Goal: Task Accomplishment & Management: Manage account settings

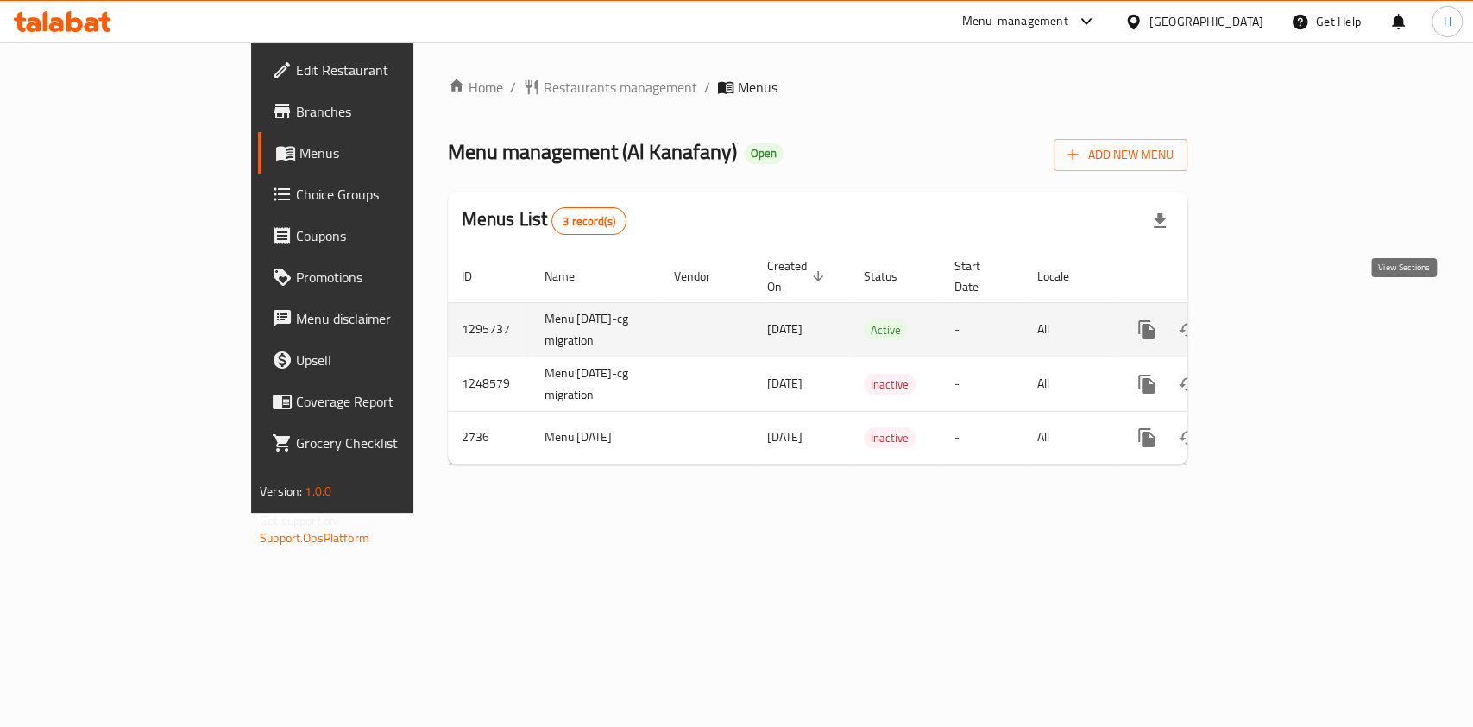
click at [1282, 319] on icon "enhanced table" at bounding box center [1271, 329] width 21 height 21
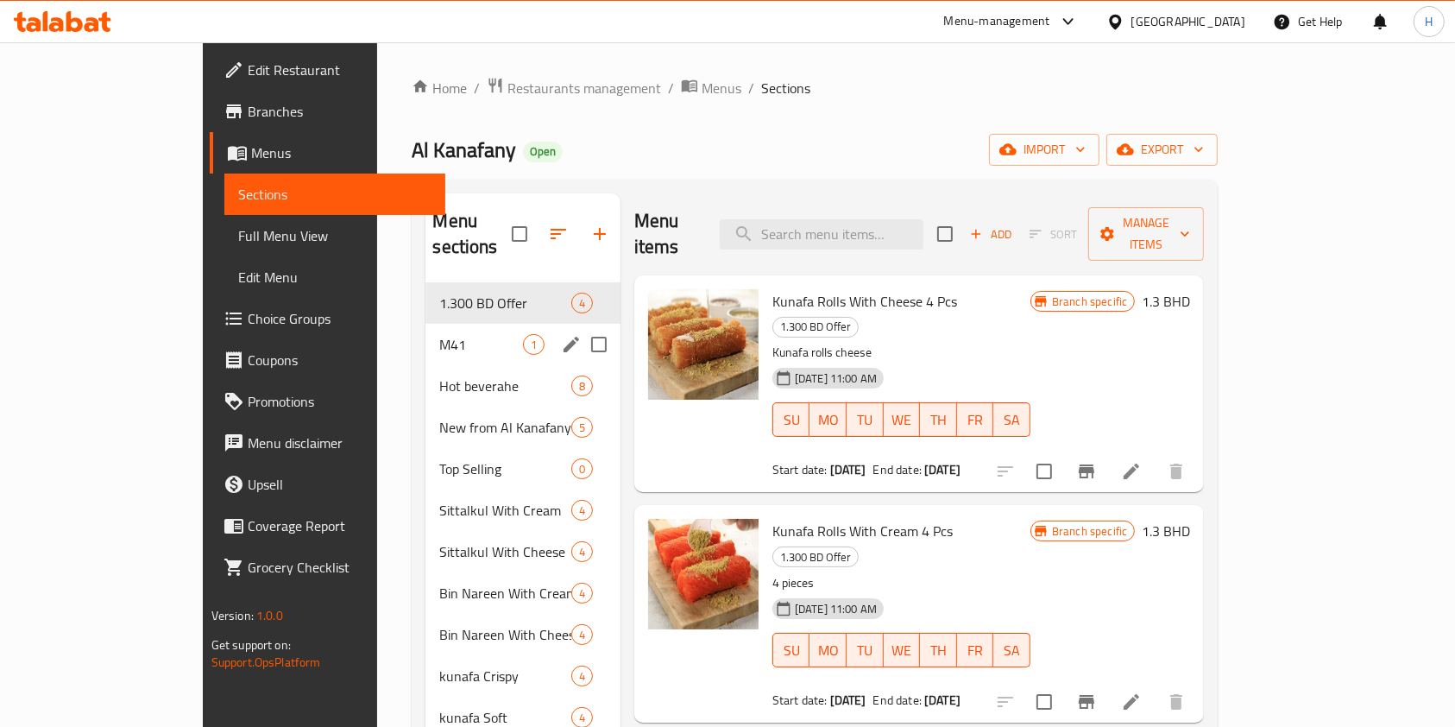
click at [426, 291] on div "1.300 BD Offer 4" at bounding box center [523, 302] width 194 height 41
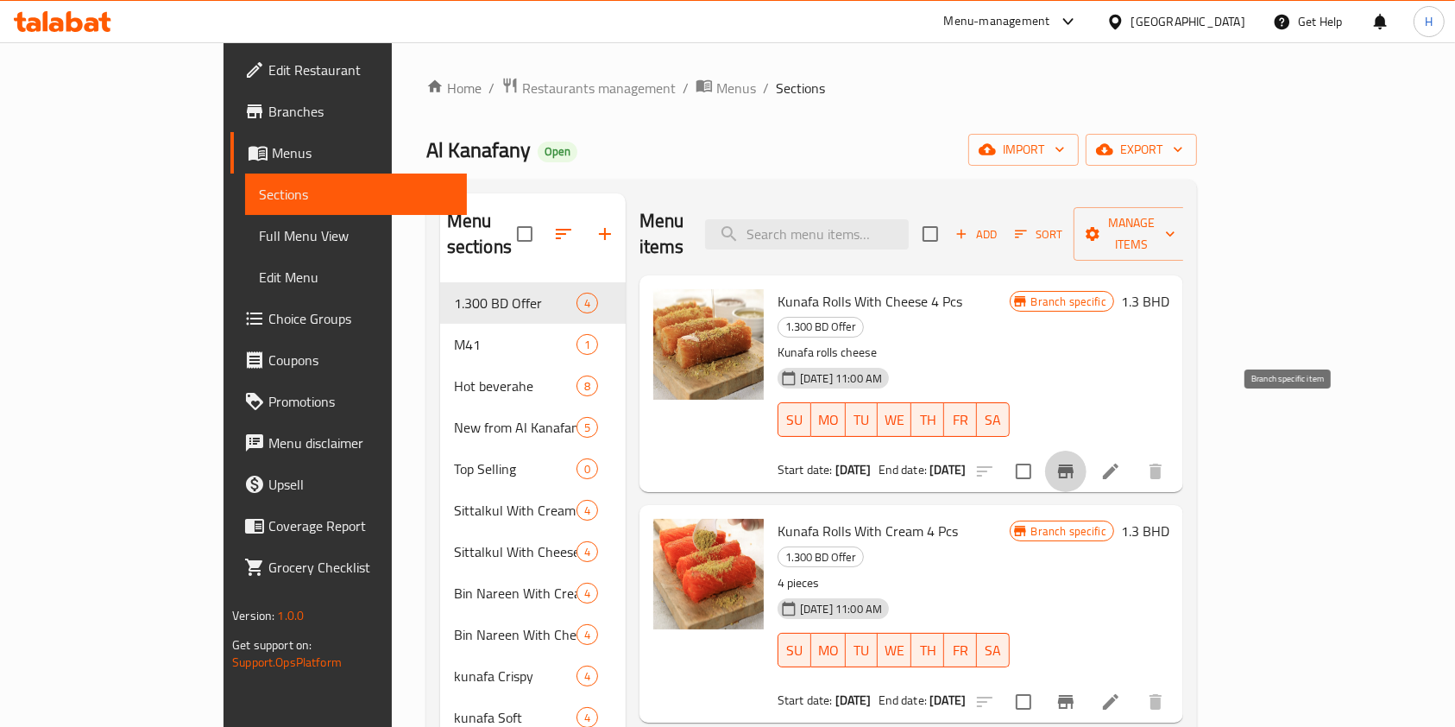
click at [1074, 464] on icon "Branch-specific-item" at bounding box center [1066, 471] width 16 height 14
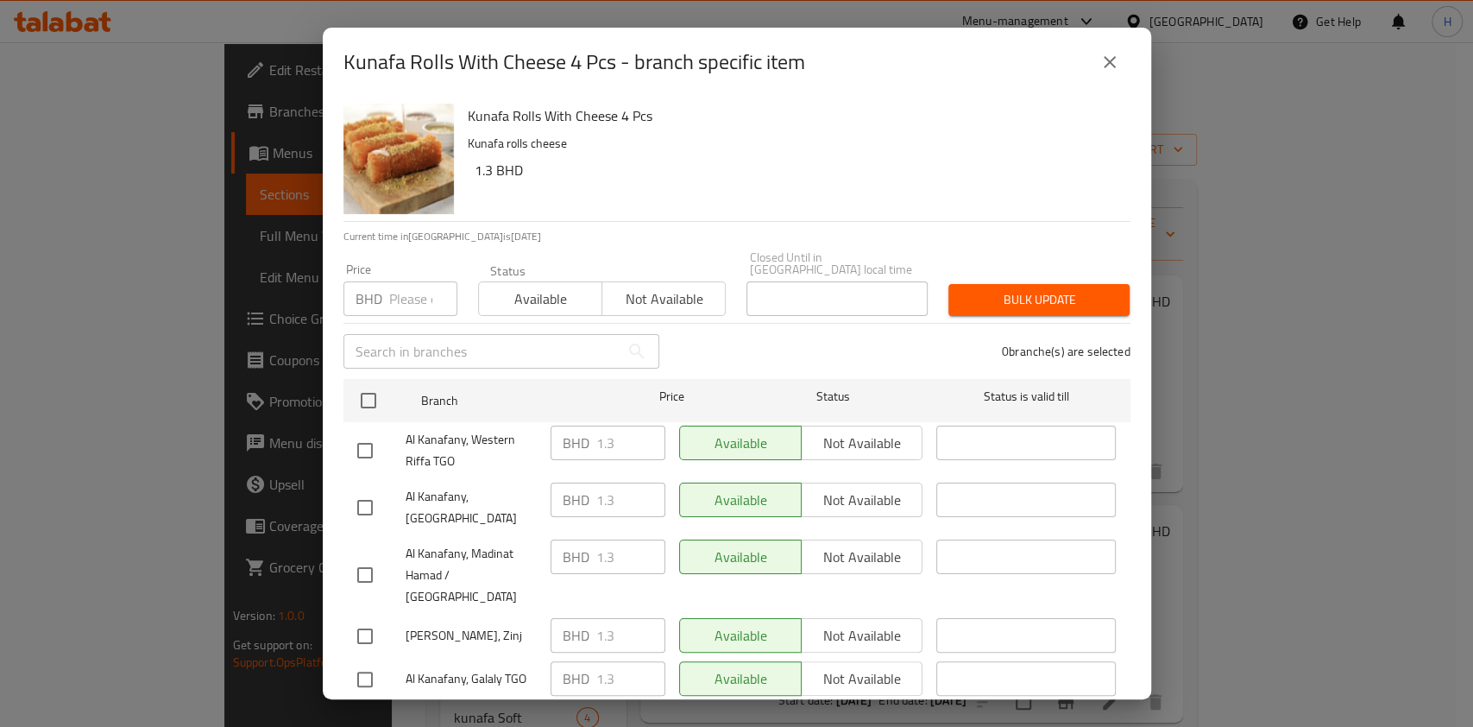
click at [1105, 73] on button "close" at bounding box center [1109, 61] width 41 height 41
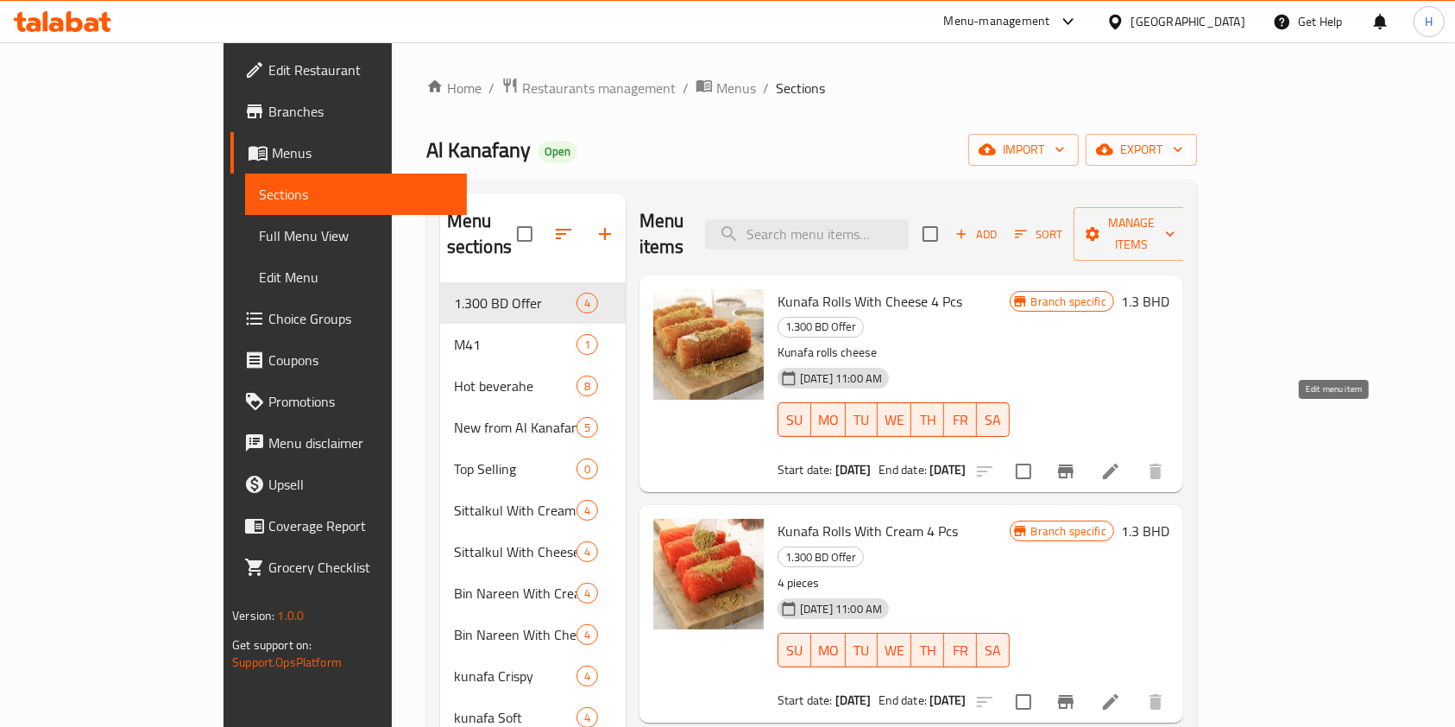
click at [1121, 461] on icon at bounding box center [1110, 471] width 21 height 21
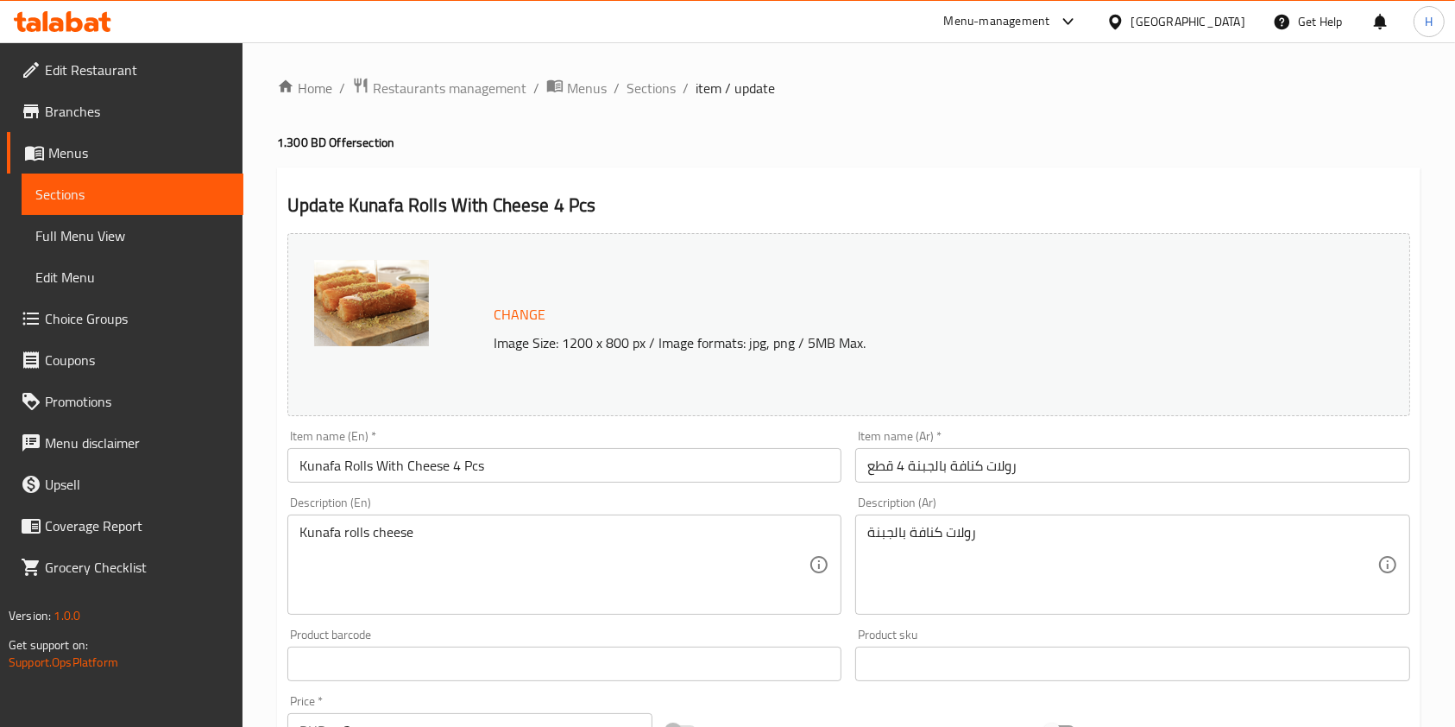
click at [648, 88] on span "Sections" at bounding box center [651, 88] width 49 height 21
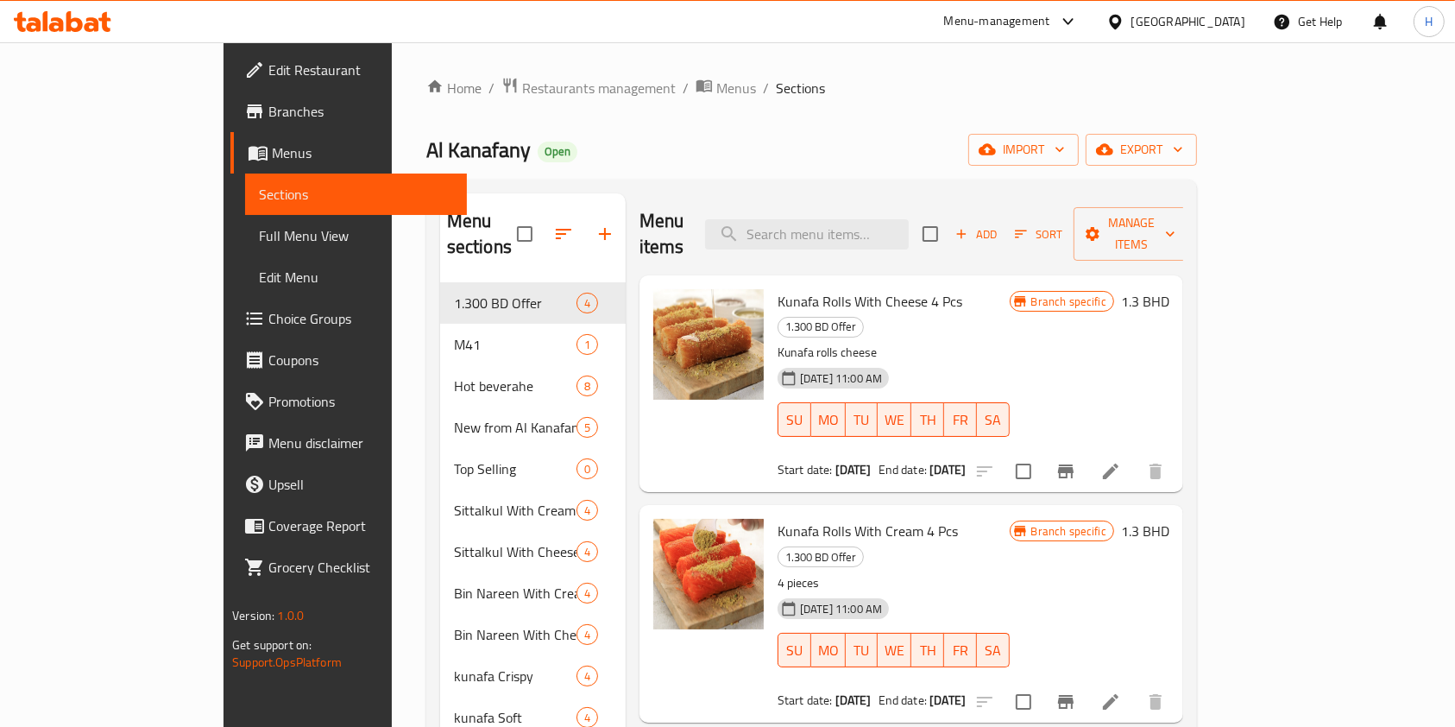
click at [949, 216] on input "checkbox" at bounding box center [930, 234] width 36 height 36
checkbox input "true"
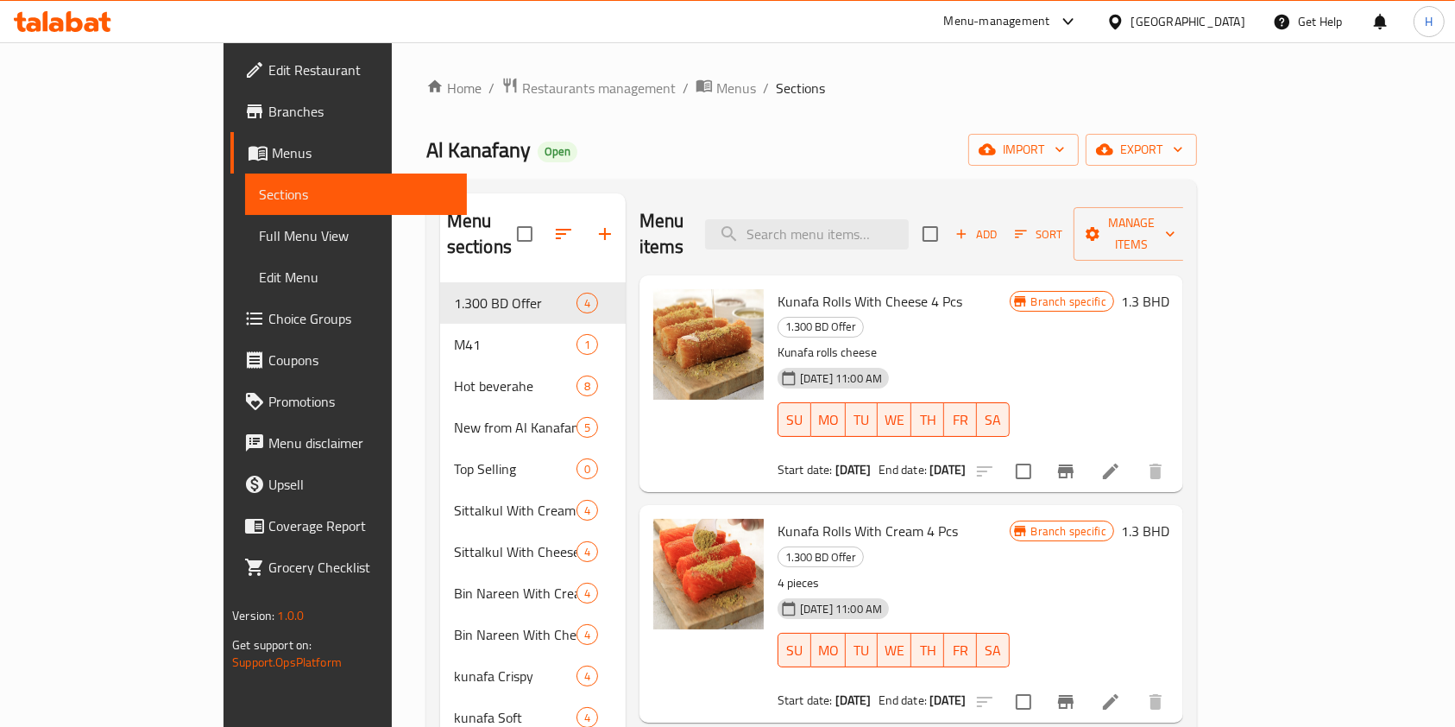
checkbox input "true"
click at [1135, 456] on li at bounding box center [1111, 471] width 48 height 31
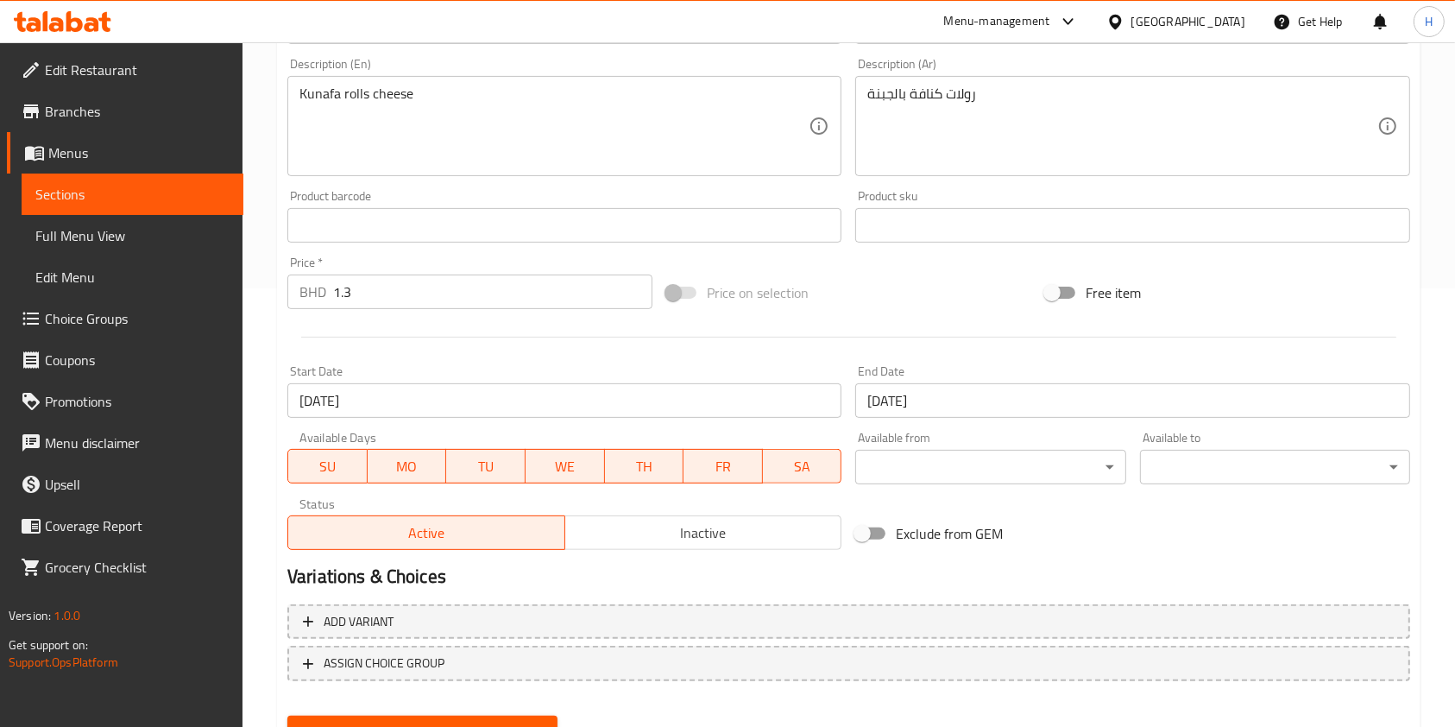
scroll to position [402, 0]
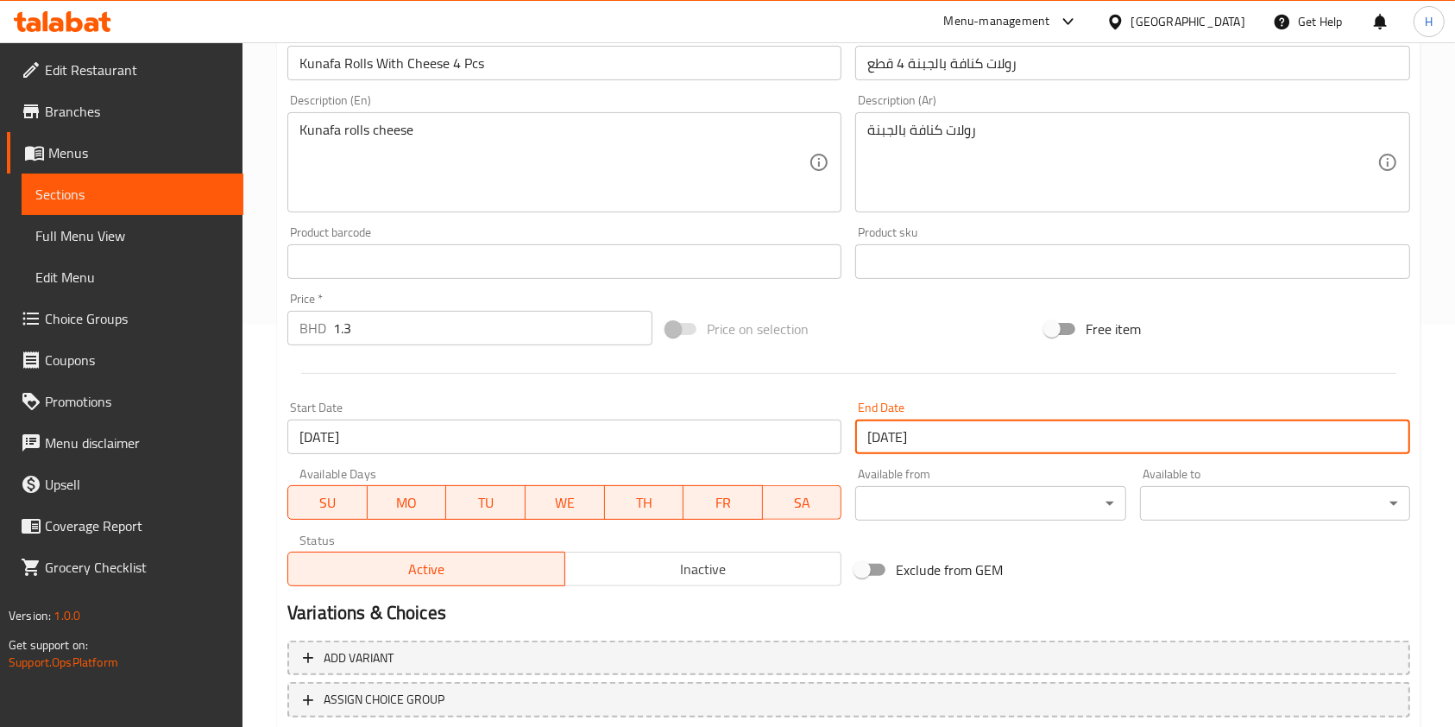
click at [914, 427] on input "[DATE]" at bounding box center [1132, 436] width 554 height 35
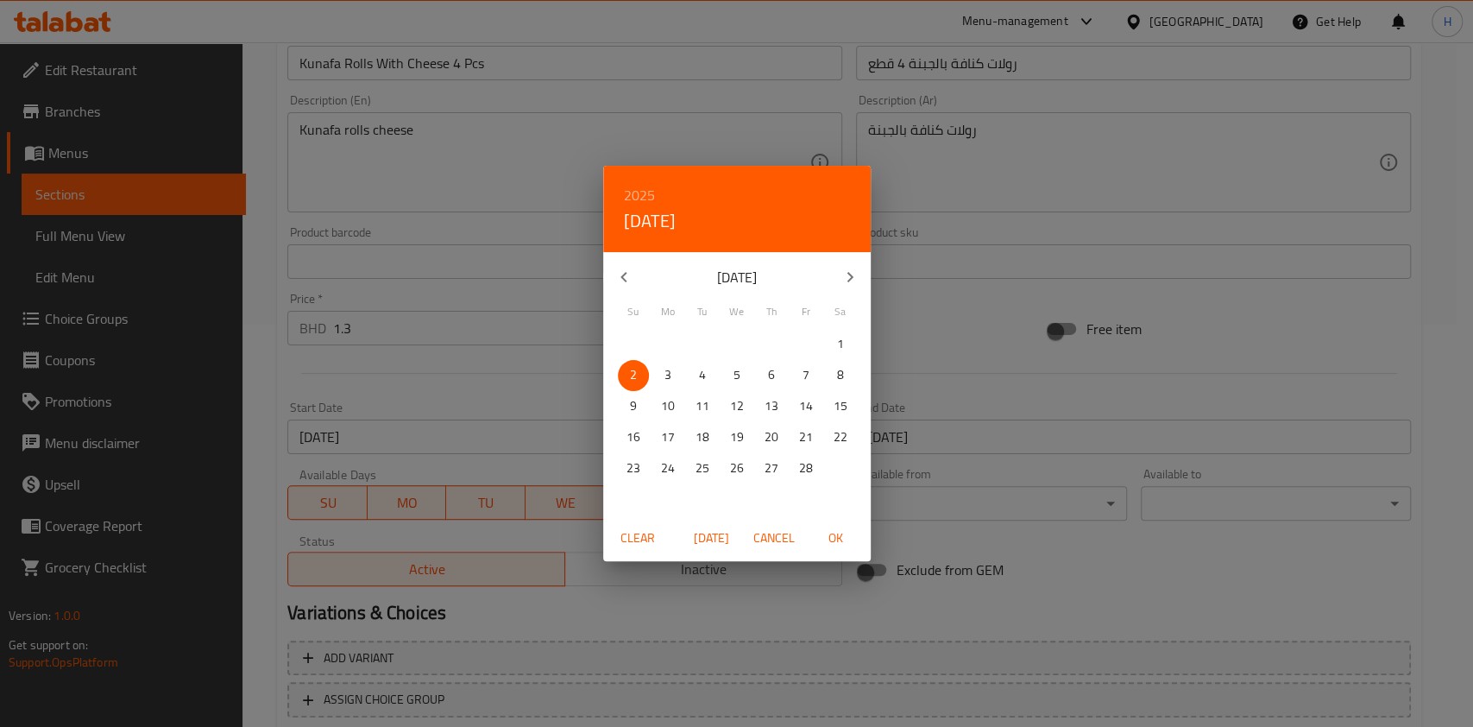
click at [842, 277] on icon "button" at bounding box center [850, 277] width 21 height 21
click at [854, 272] on icon "button" at bounding box center [850, 277] width 21 height 21
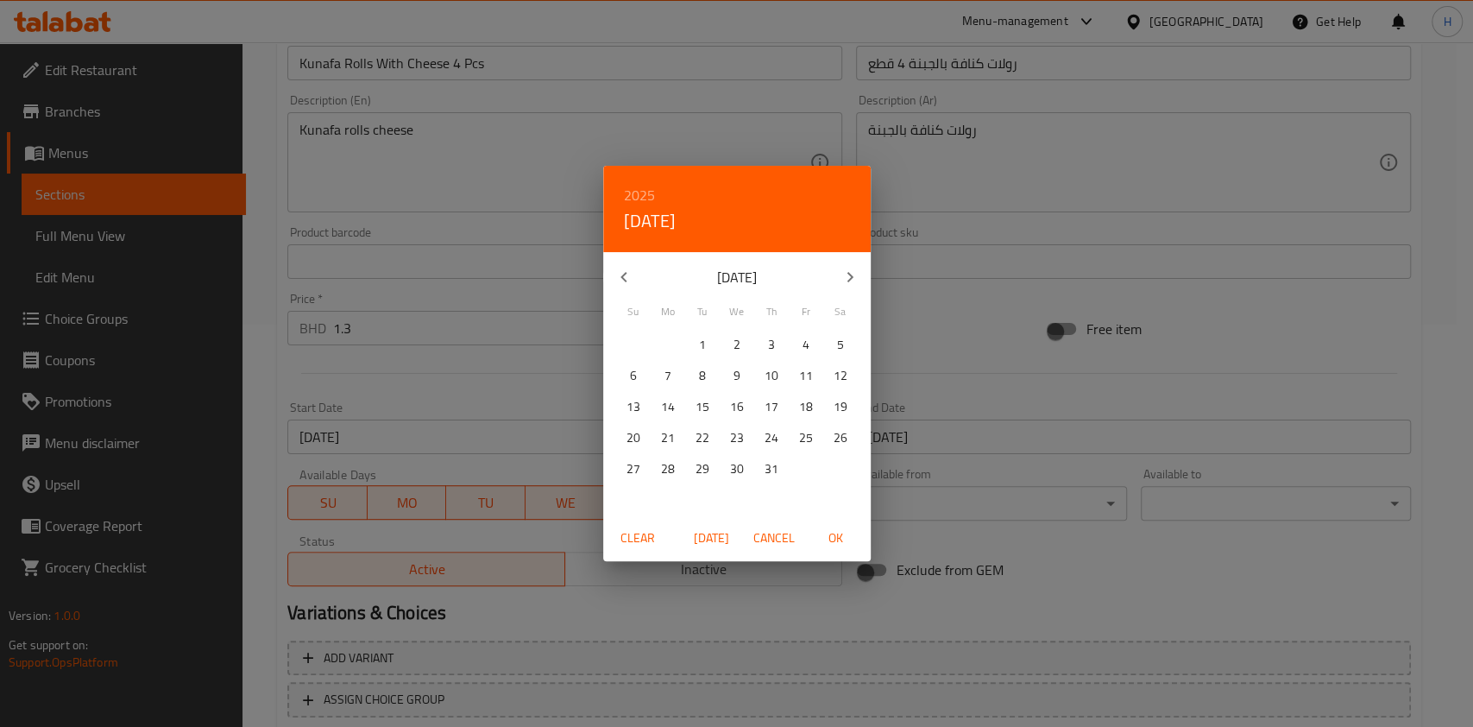
click at [854, 272] on icon "button" at bounding box center [850, 277] width 21 height 21
click at [841, 474] on p "30" at bounding box center [841, 468] width 14 height 22
click at [834, 537] on span "OK" at bounding box center [836, 538] width 41 height 22
type input "[DATE]"
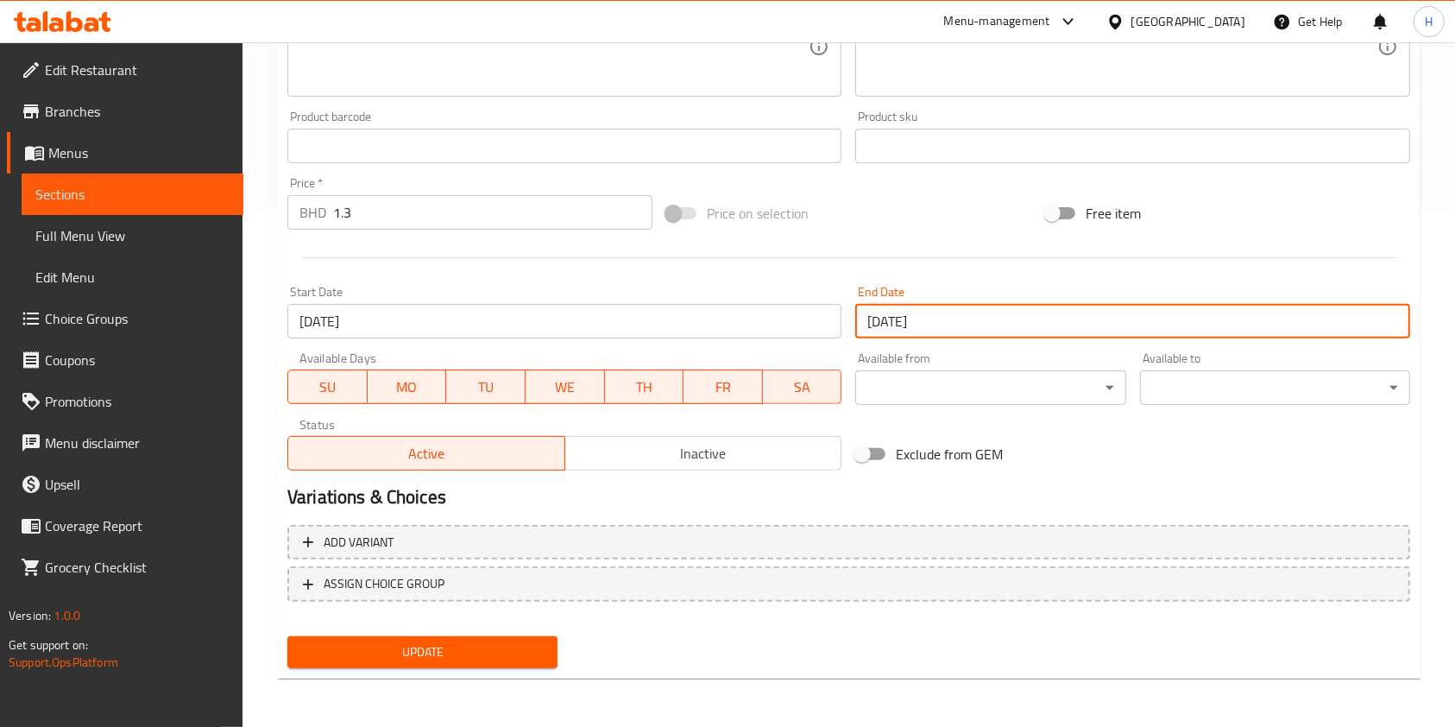
click at [406, 646] on span "Update" at bounding box center [422, 652] width 243 height 22
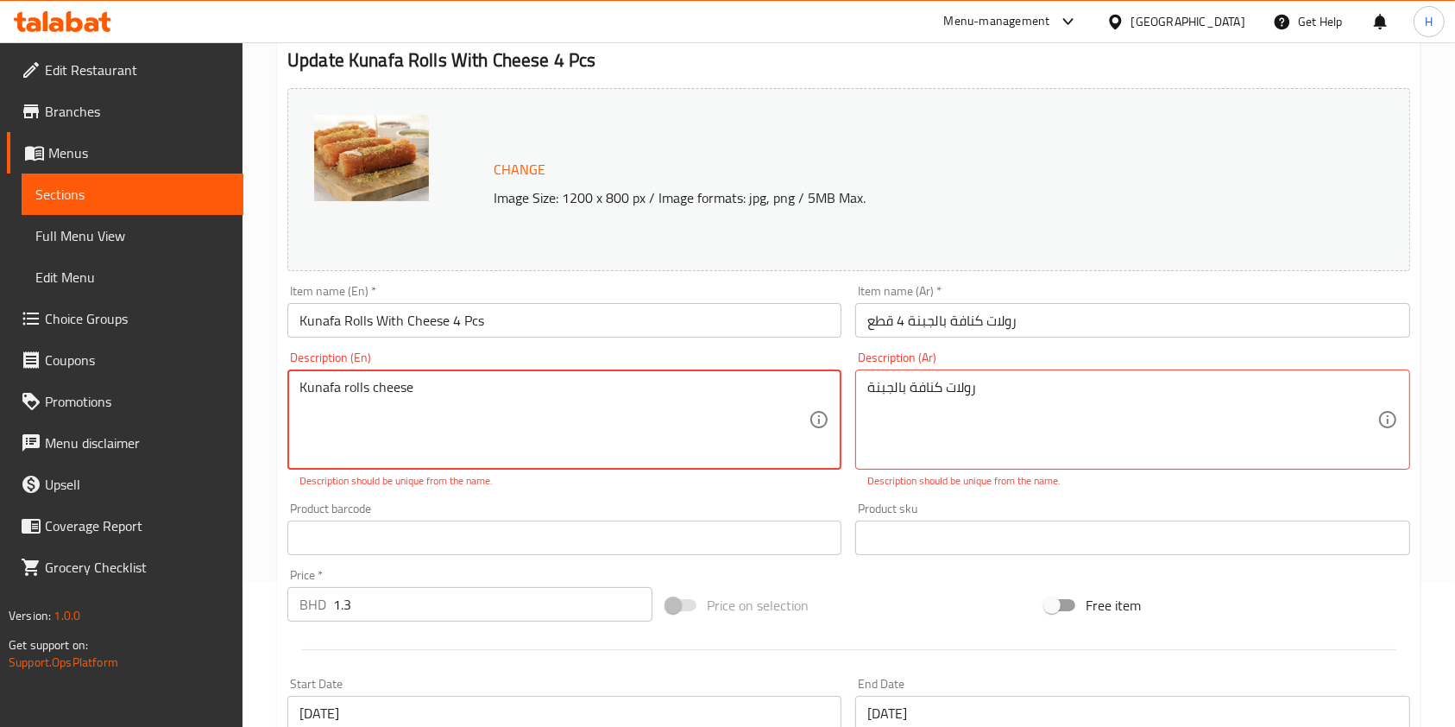
scroll to position [0, 0]
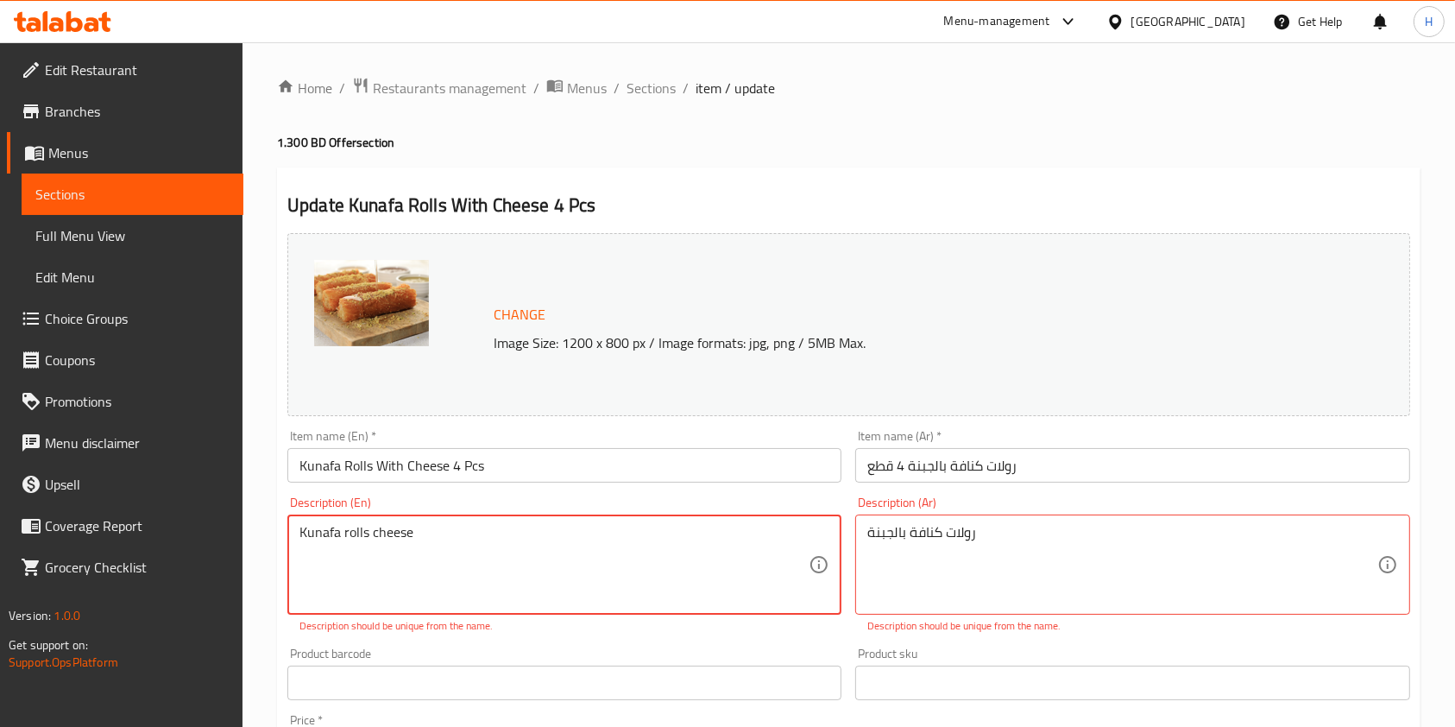
click at [559, 535] on textarea "Kunafa rolls cheese" at bounding box center [554, 565] width 509 height 82
type textarea "="
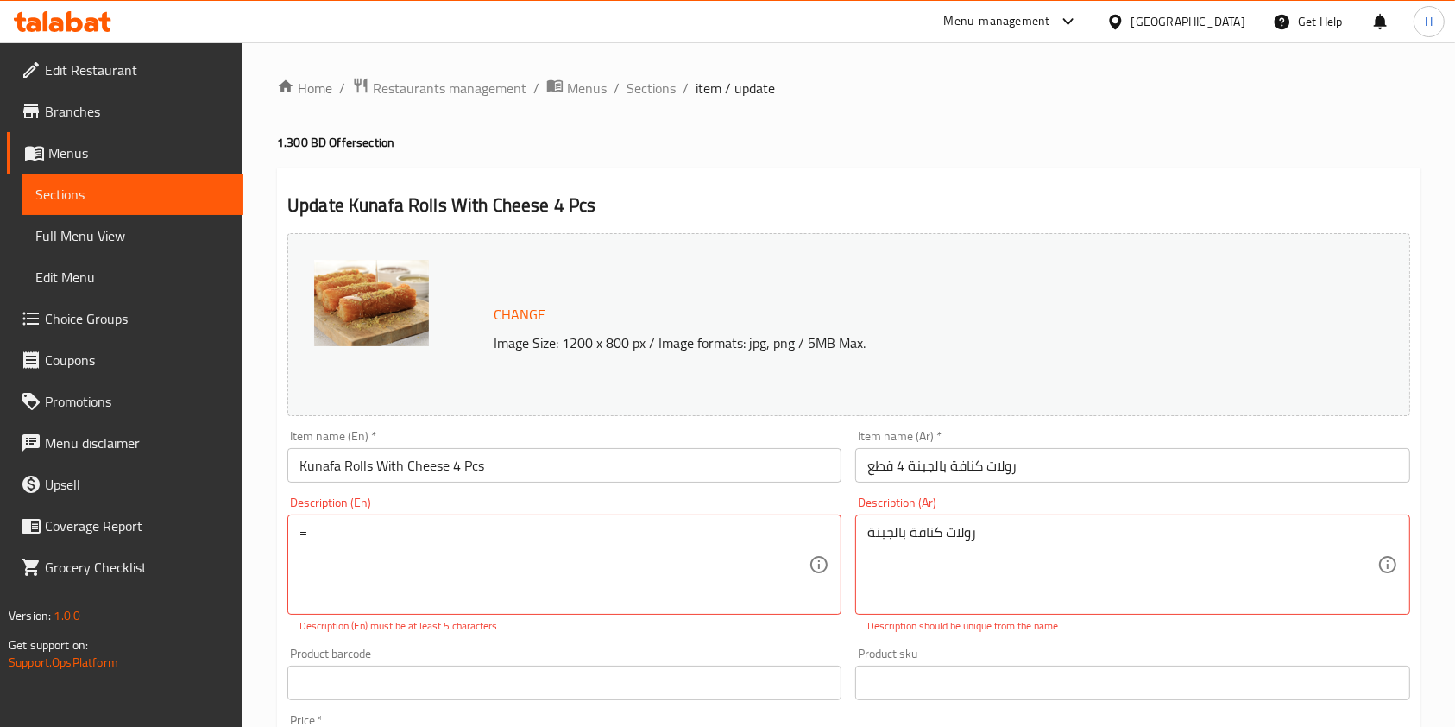
click at [812, 622] on p "Description (En) must be at least 5 characters" at bounding box center [565, 626] width 530 height 16
click at [905, 535] on textarea "رولات كنافة بالجبنة" at bounding box center [1121, 565] width 509 height 82
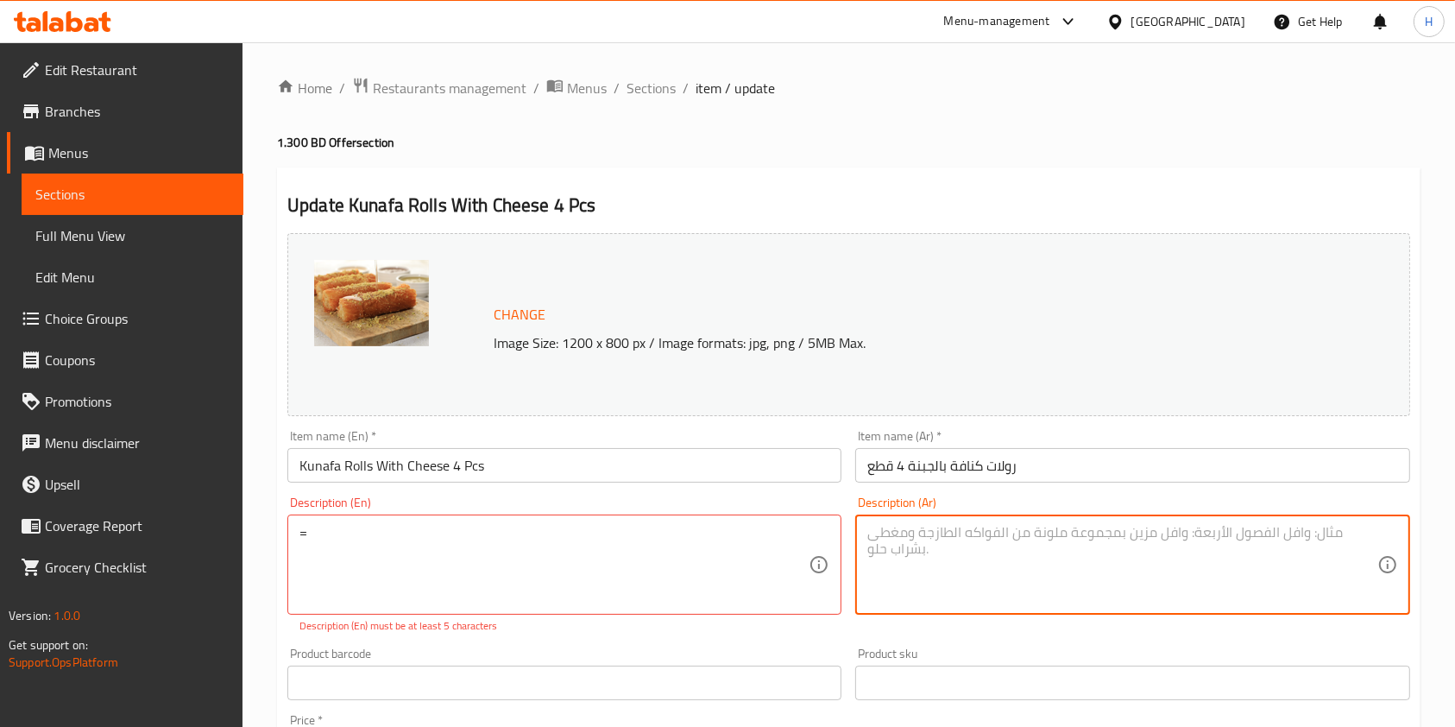
click at [884, 142] on h4 "1.300 BD Offer section" at bounding box center [849, 142] width 1144 height 17
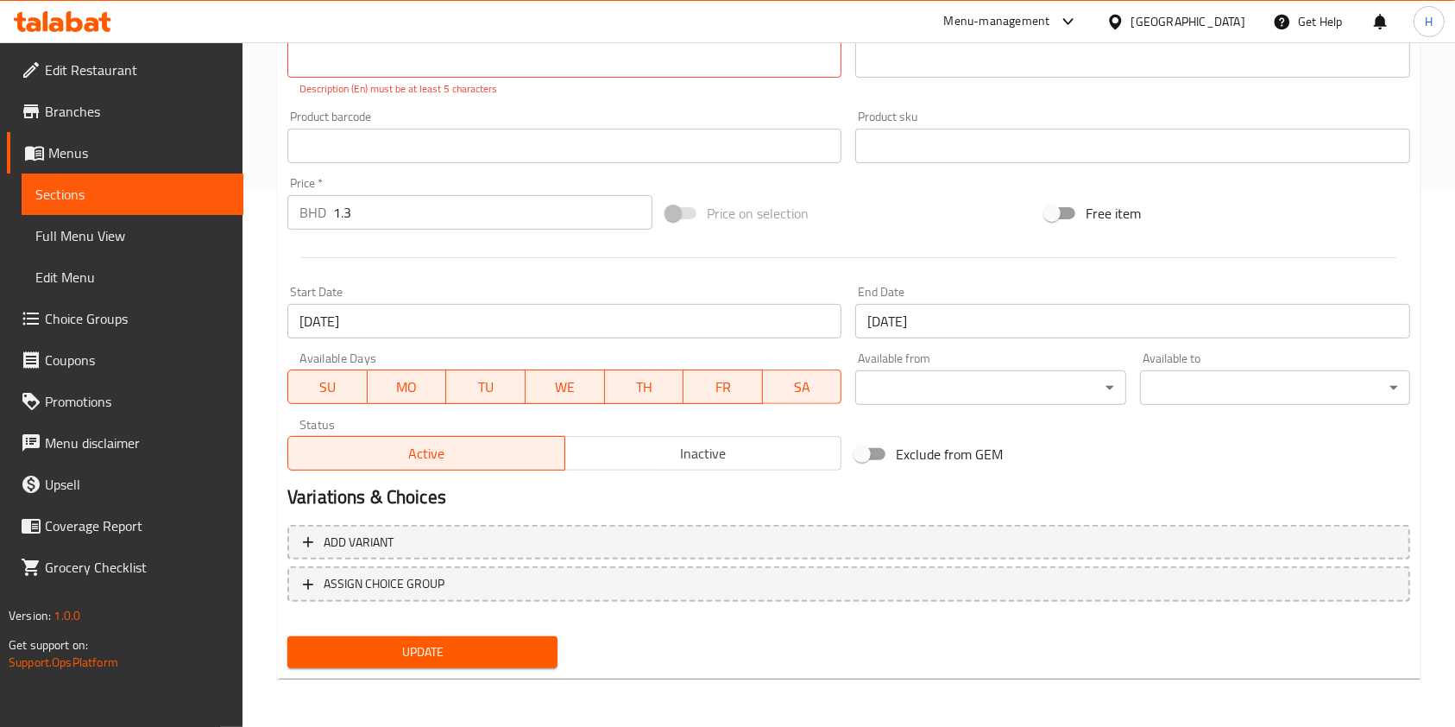
click at [500, 641] on span "Update" at bounding box center [422, 652] width 243 height 22
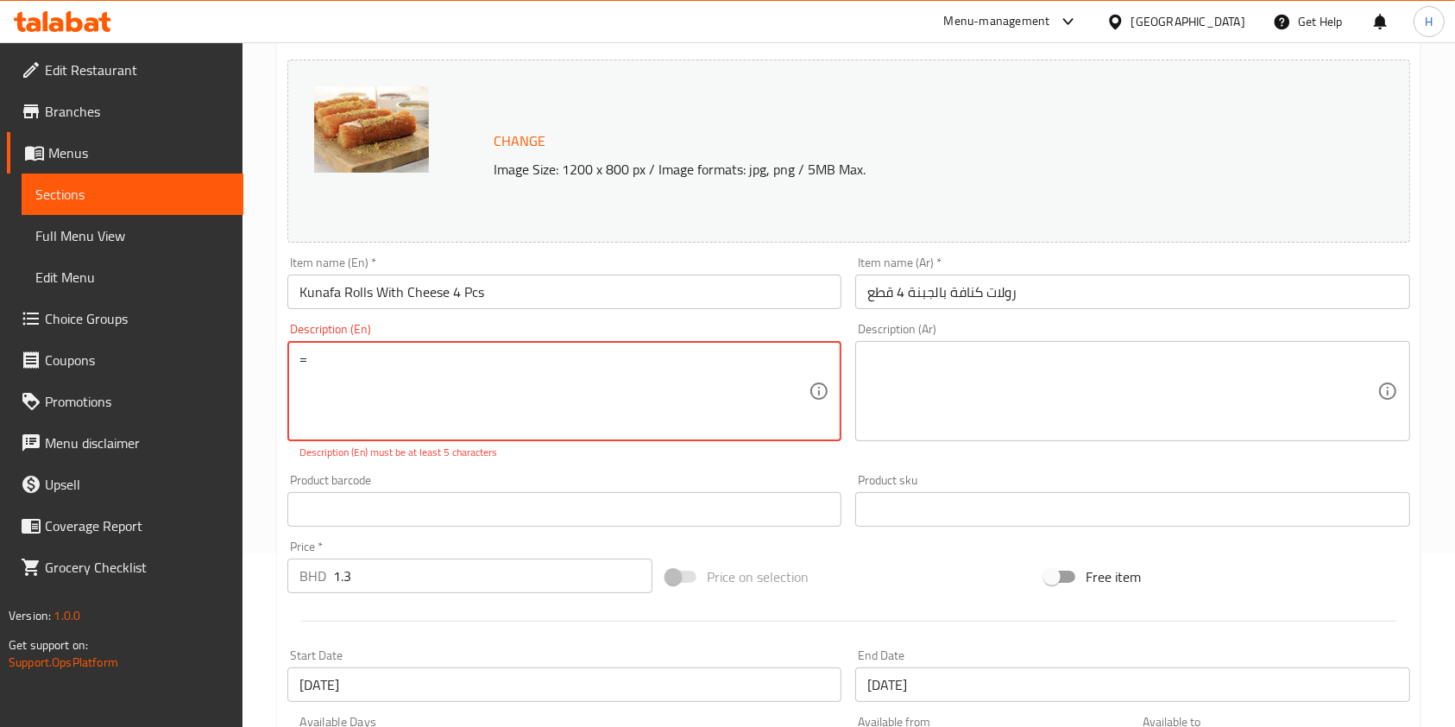
scroll to position [63, 0]
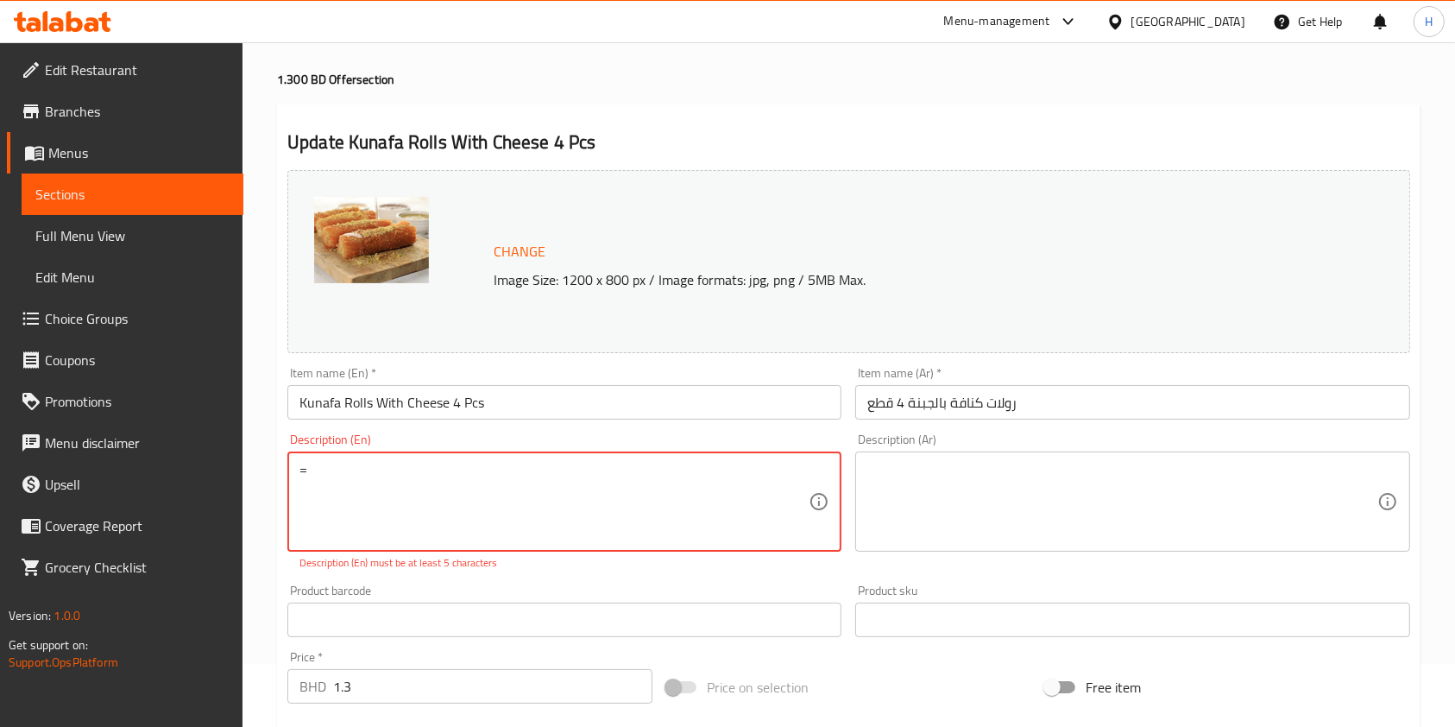
click at [454, 485] on textarea "=" at bounding box center [554, 502] width 509 height 82
drag, startPoint x: 227, startPoint y: 476, endPoint x: 142, endPoint y: 470, distance: 84.9
click at [142, 470] on div "Edit Restaurant Branches Menus Sections Full Menu View Edit Menu Choice Groups …" at bounding box center [727, 589] width 1455 height 1221
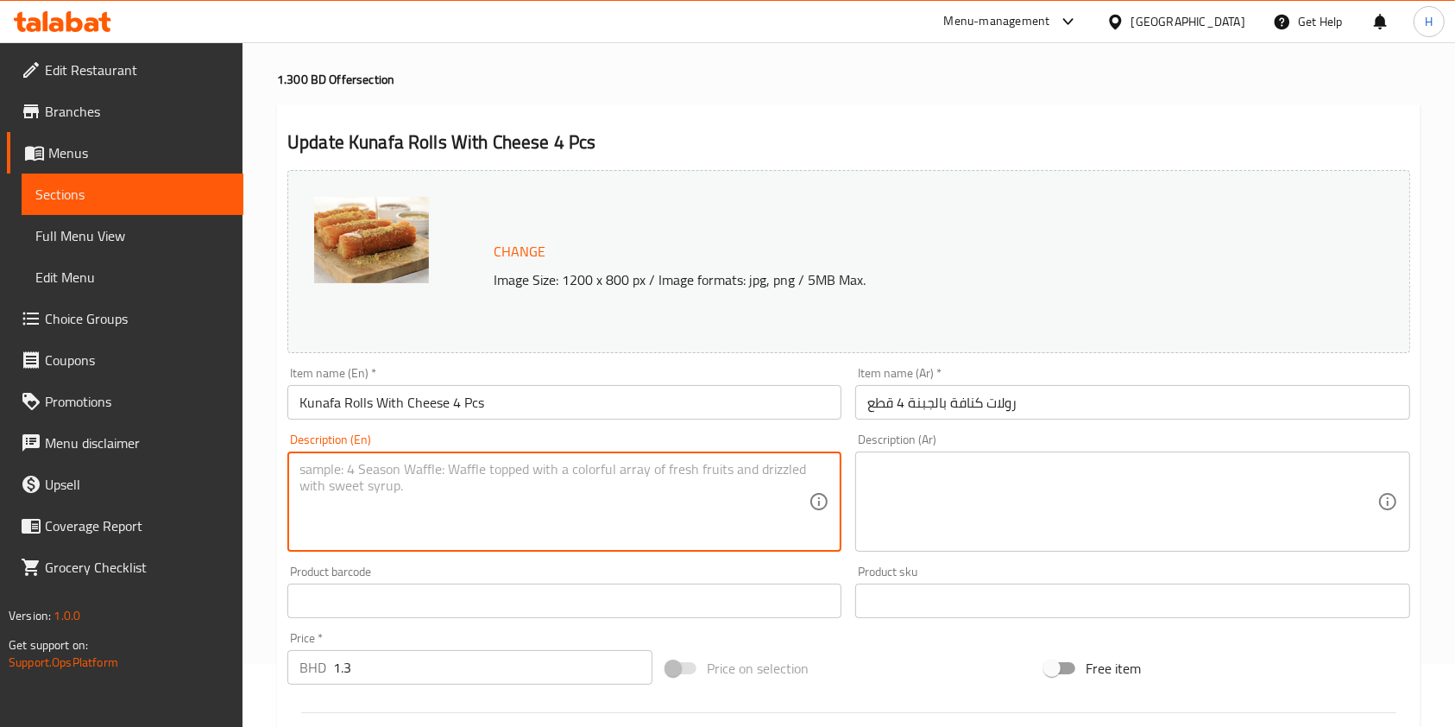
click at [870, 189] on div "Change Image Size: 1200 x 800 px / Image formats: jpg, png / 5MB Max." at bounding box center [848, 261] width 1123 height 183
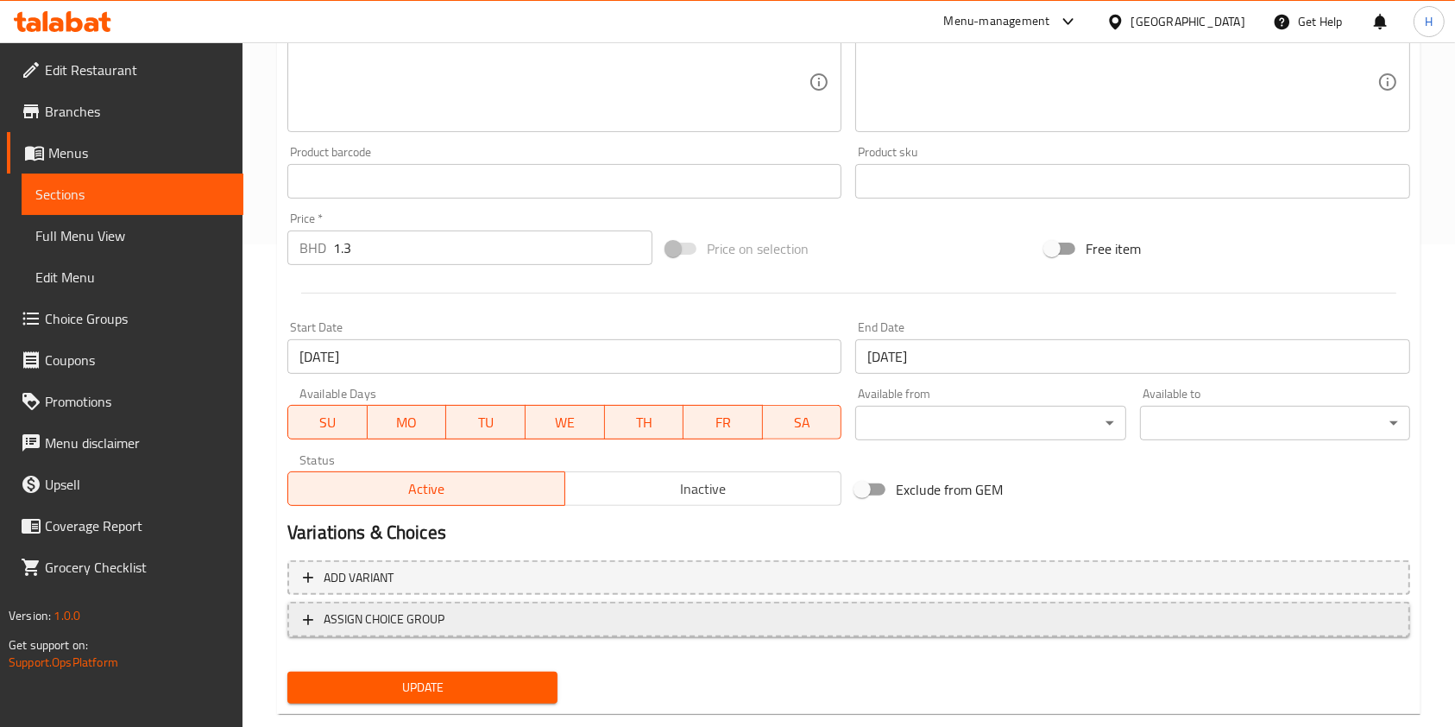
scroll to position [518, 0]
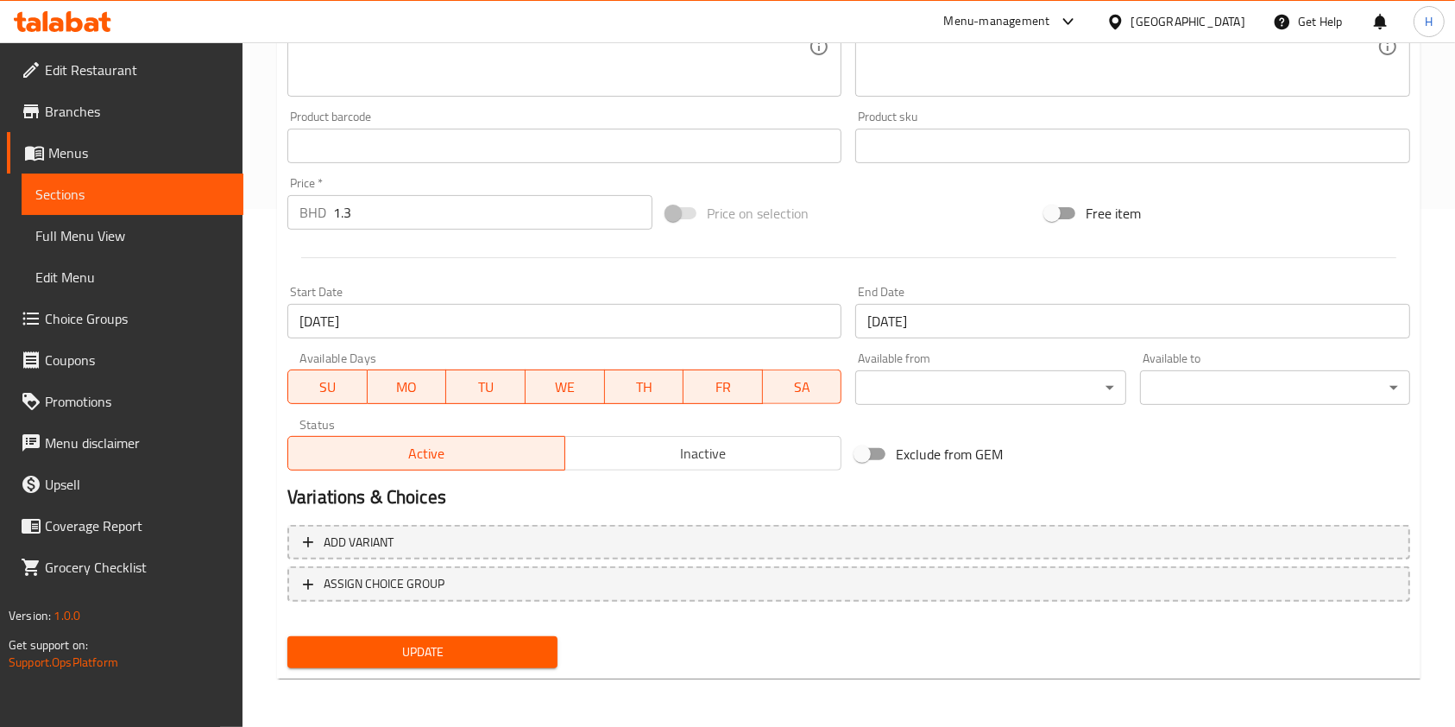
click at [470, 672] on div "Update" at bounding box center [423, 652] width 284 height 46
click at [461, 655] on span "Update" at bounding box center [422, 652] width 243 height 22
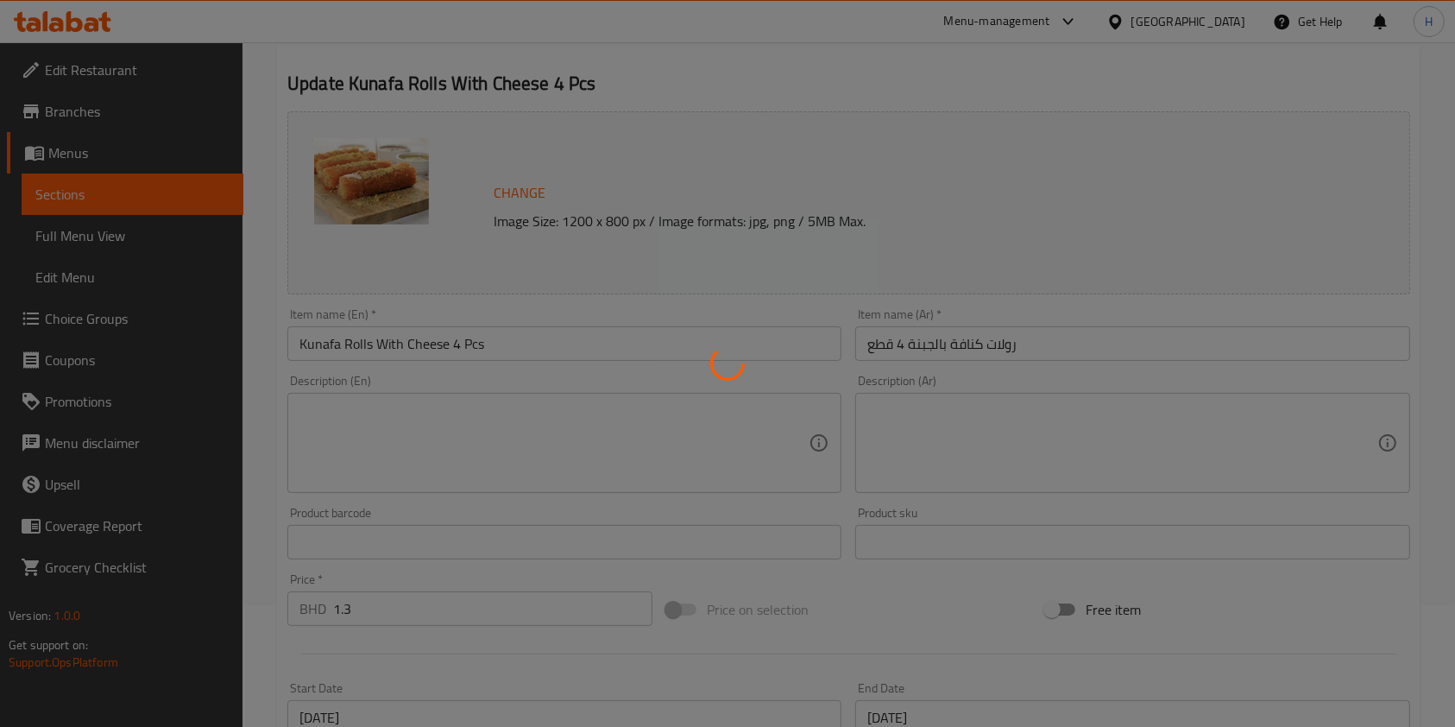
scroll to position [0, 0]
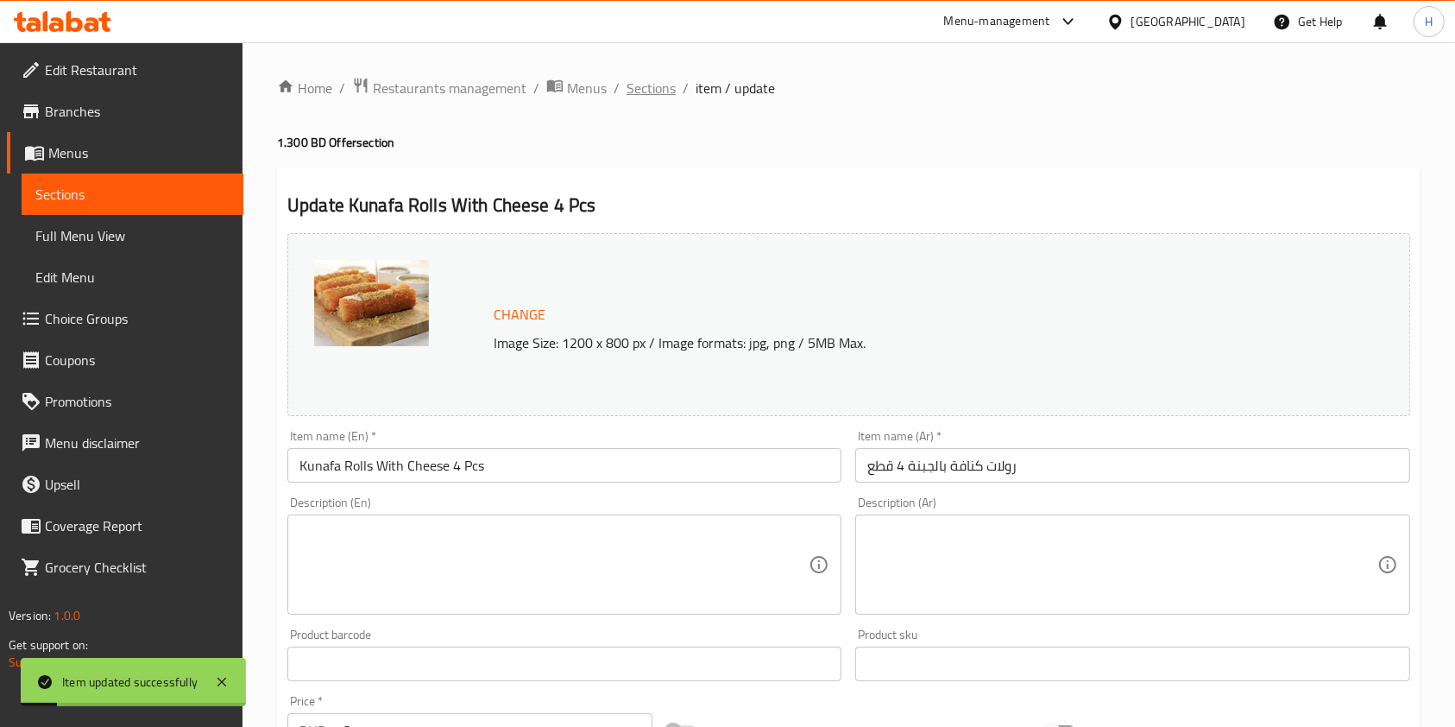
click at [649, 92] on span "Sections" at bounding box center [651, 88] width 49 height 21
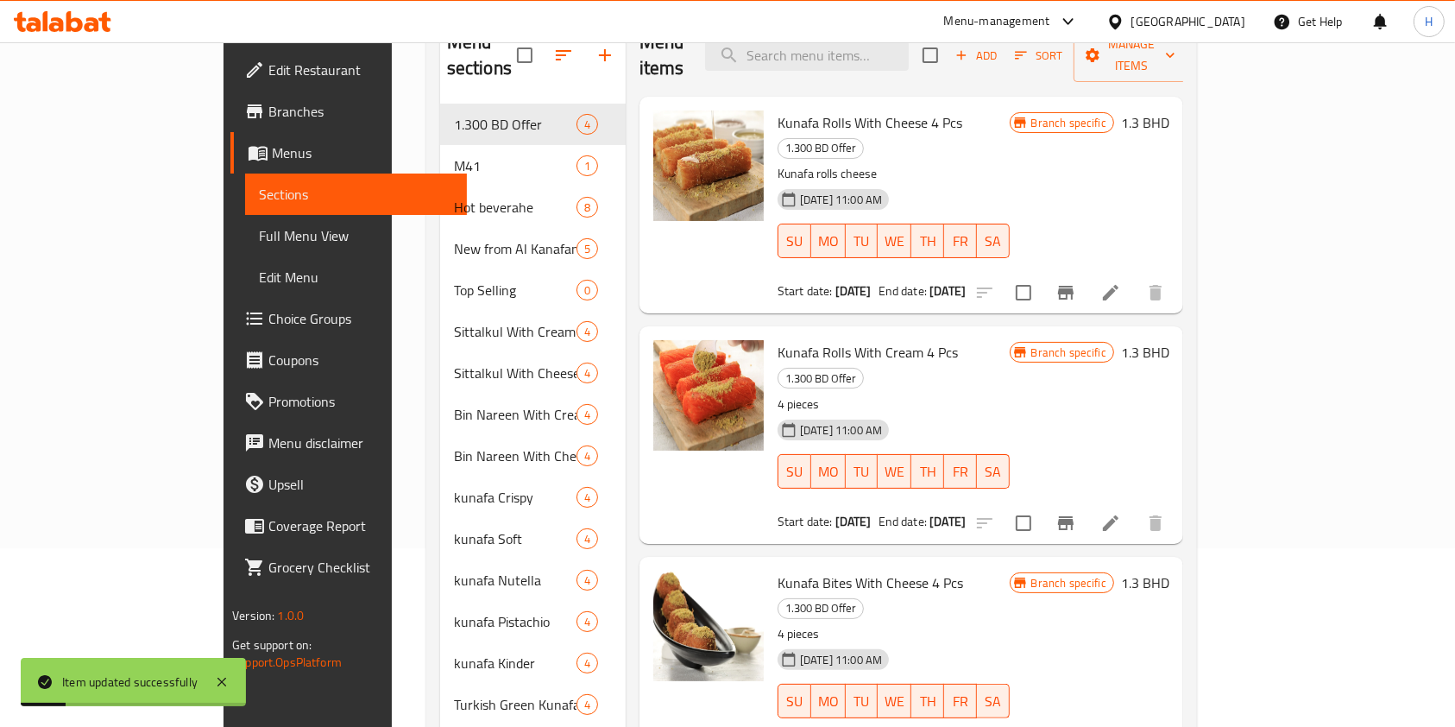
scroll to position [230, 0]
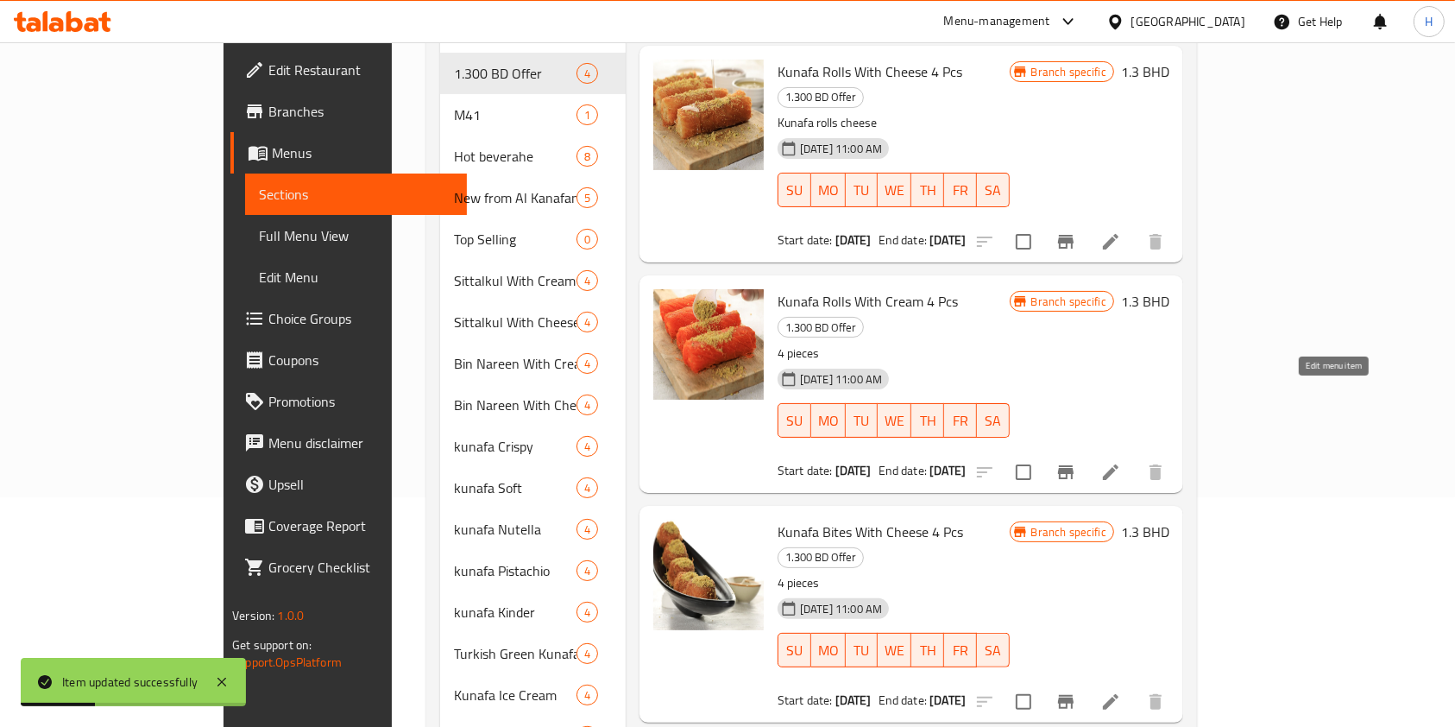
click at [1119, 464] on icon at bounding box center [1111, 472] width 16 height 16
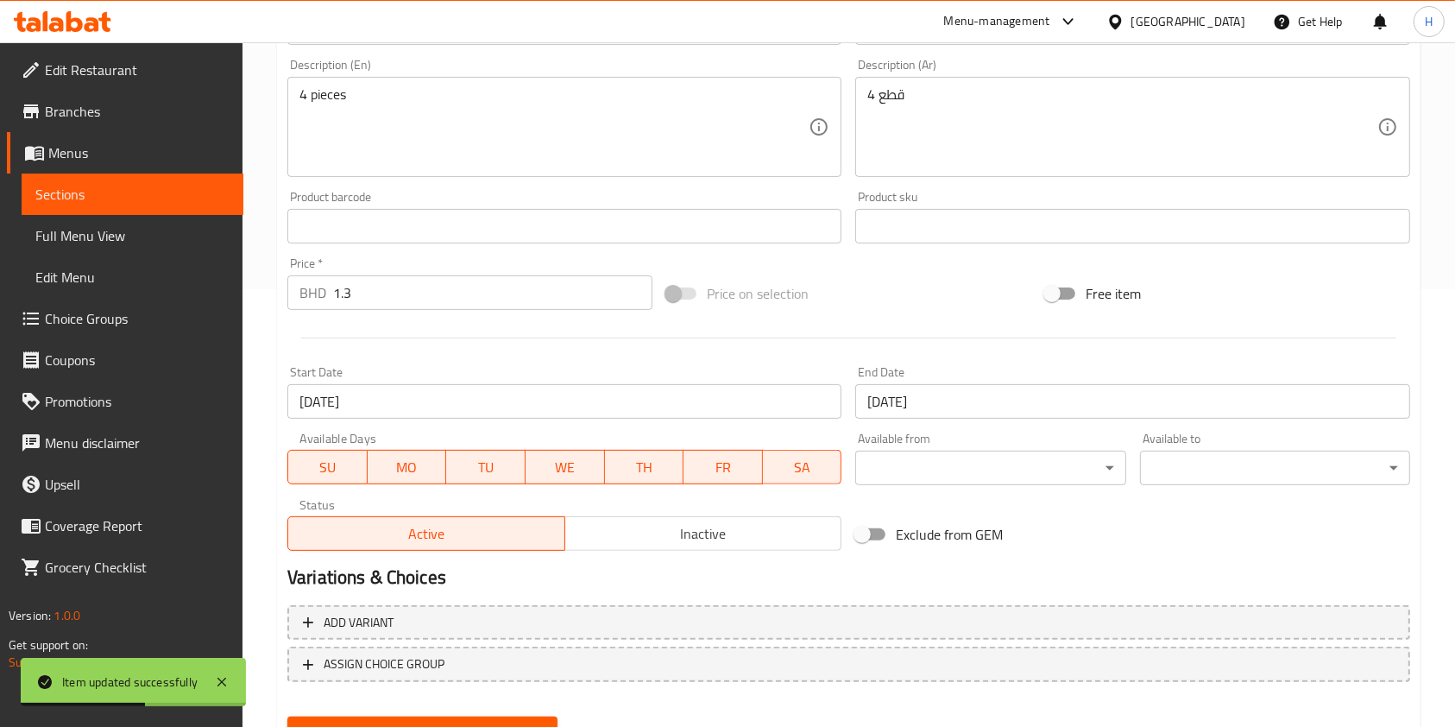
scroll to position [402, 0]
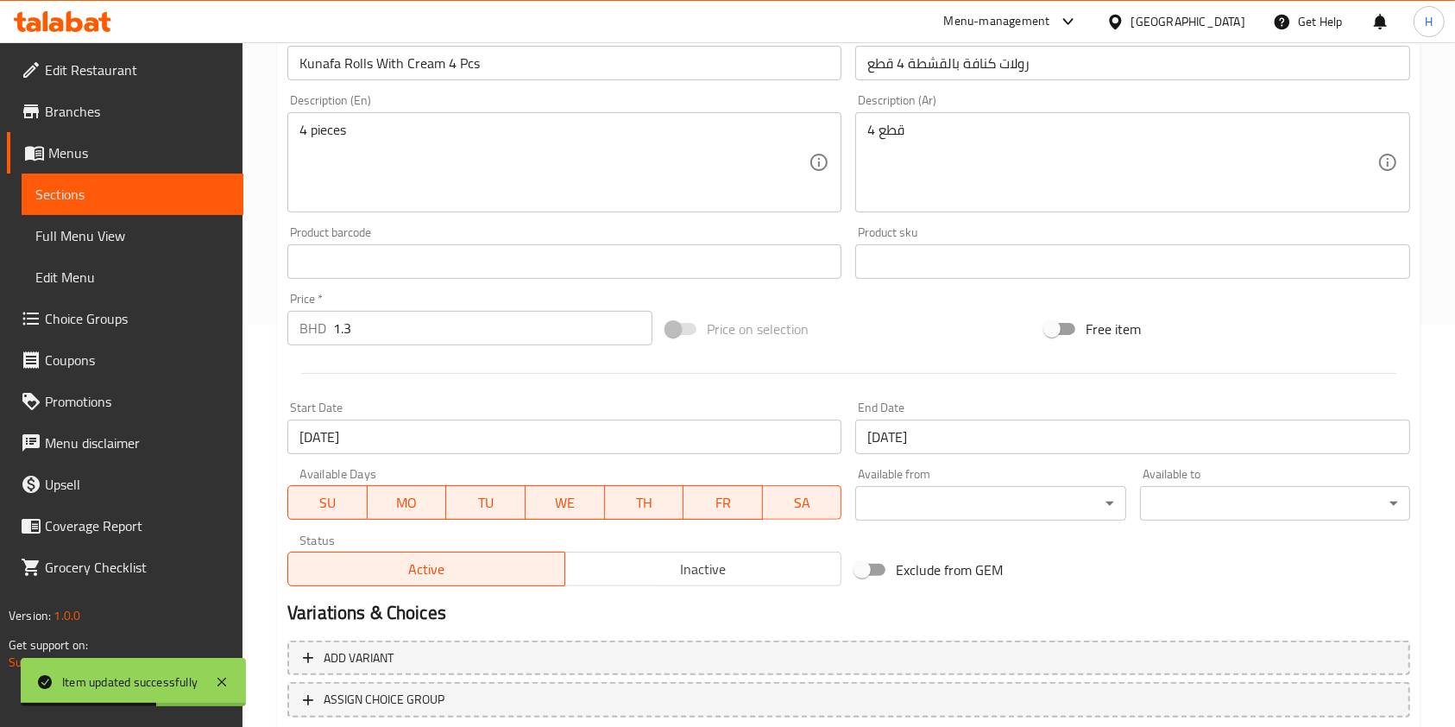
click at [886, 431] on input "[DATE]" at bounding box center [1132, 436] width 554 height 35
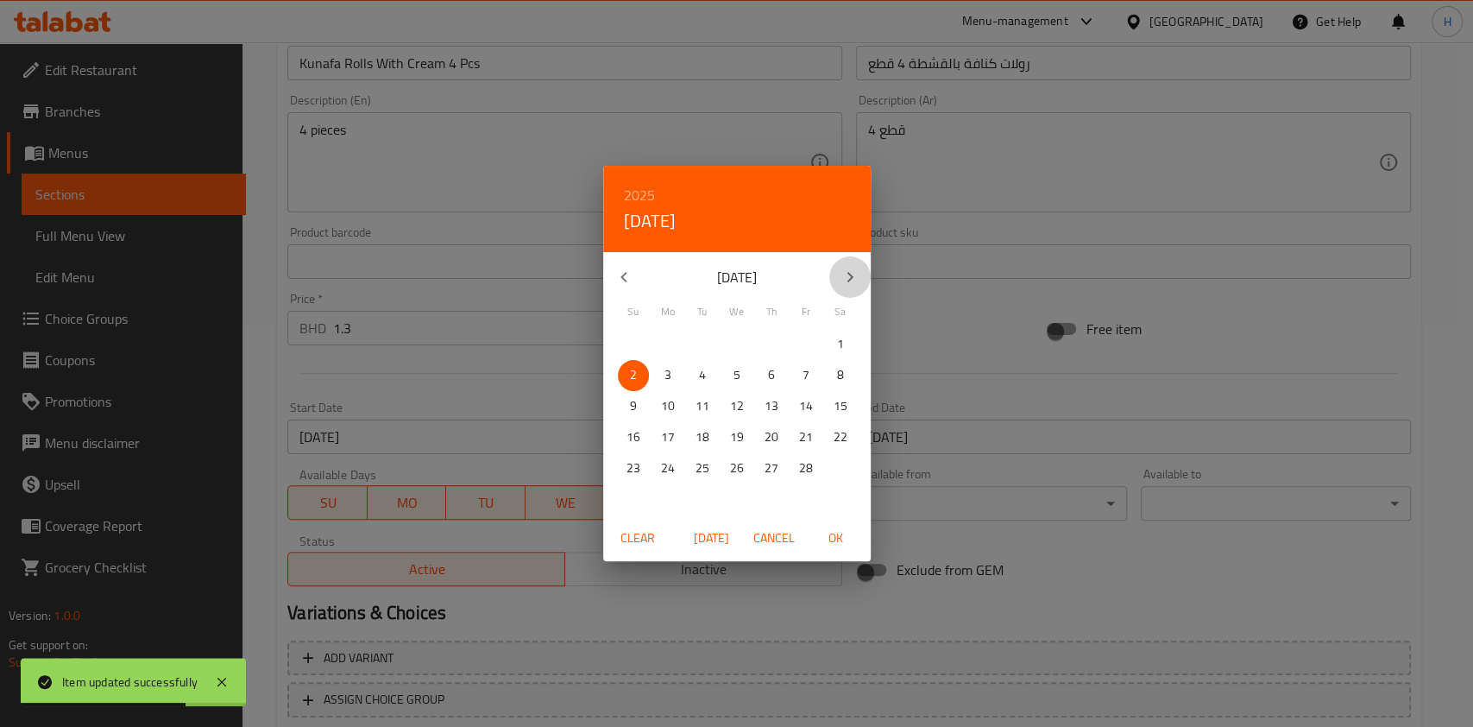
click at [845, 287] on button "button" at bounding box center [849, 276] width 41 height 41
click at [848, 273] on icon "button" at bounding box center [850, 277] width 6 height 10
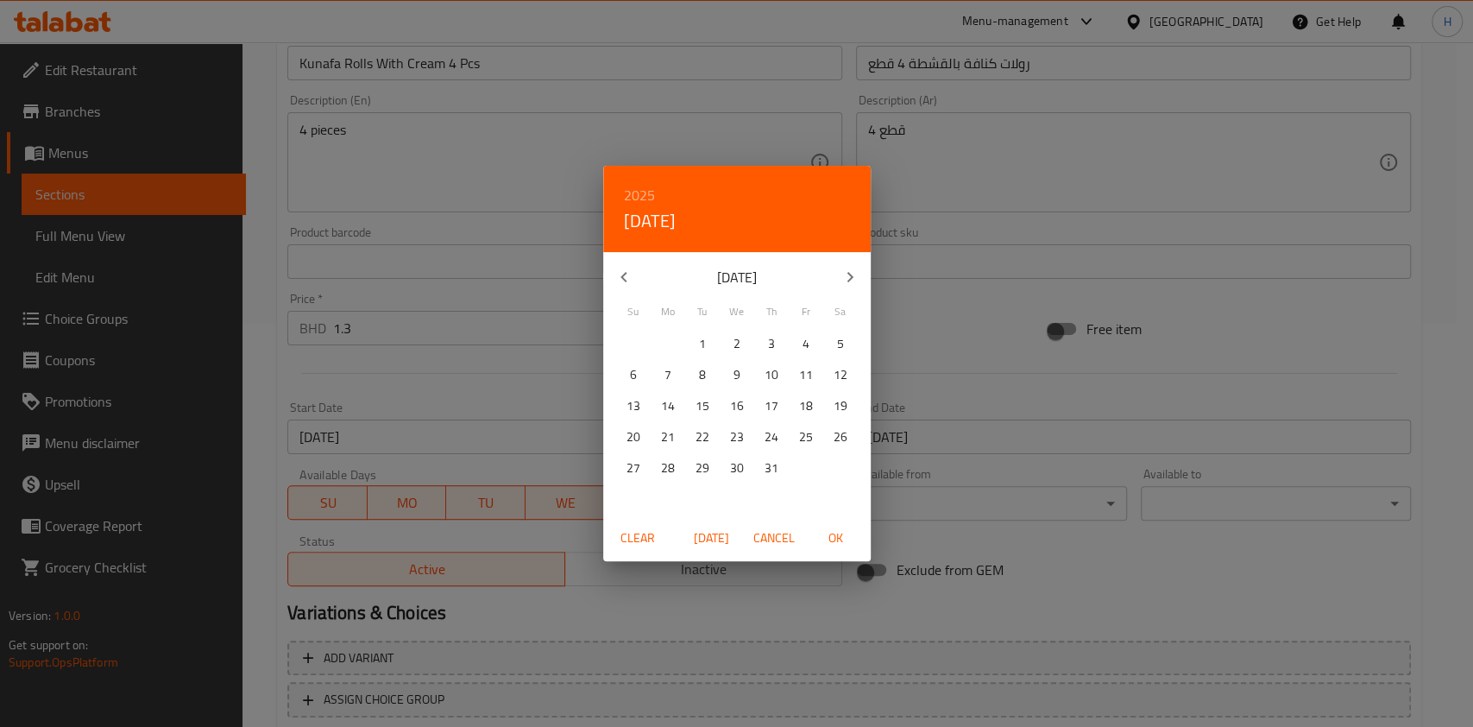
click at [842, 283] on button "button" at bounding box center [849, 276] width 41 height 41
click at [635, 493] on p "31" at bounding box center [634, 500] width 14 height 22
click at [841, 524] on button "OK" at bounding box center [836, 538] width 55 height 32
type input "[DATE]"
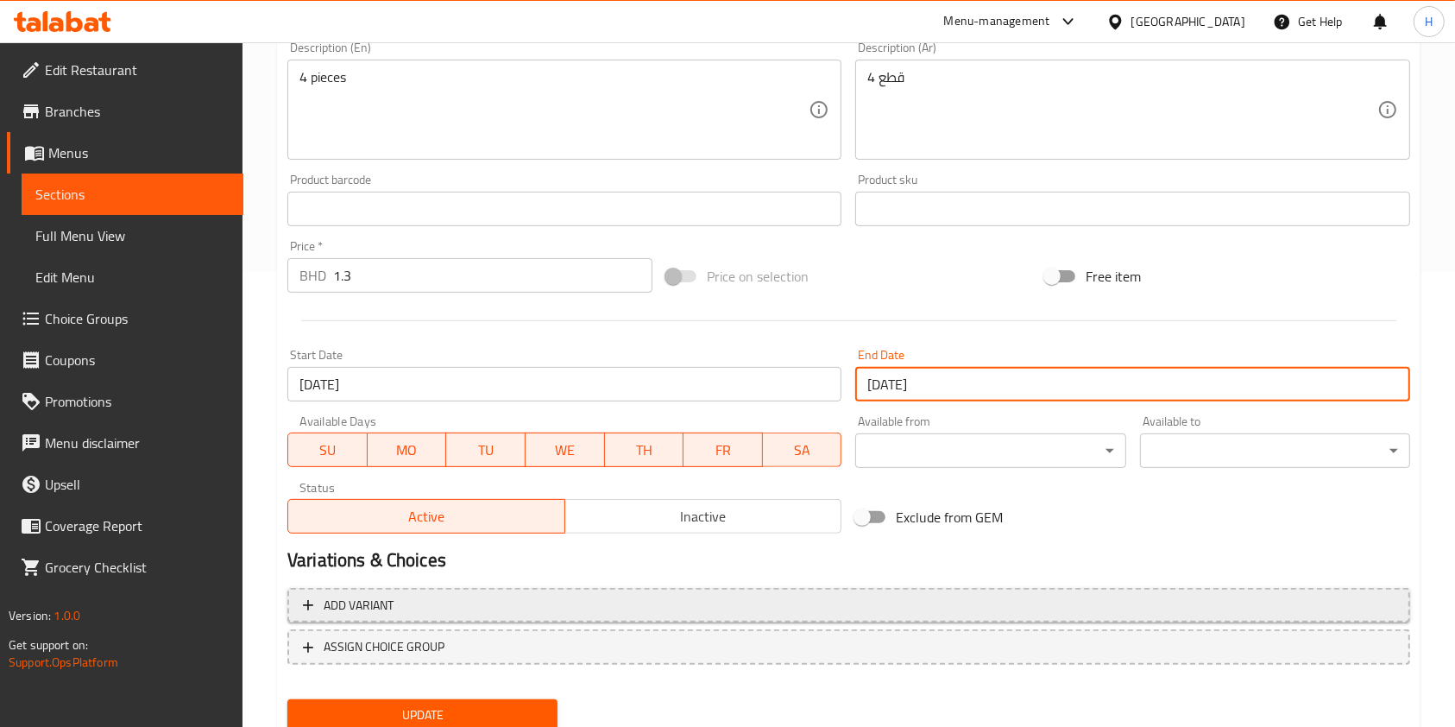
scroll to position [518, 0]
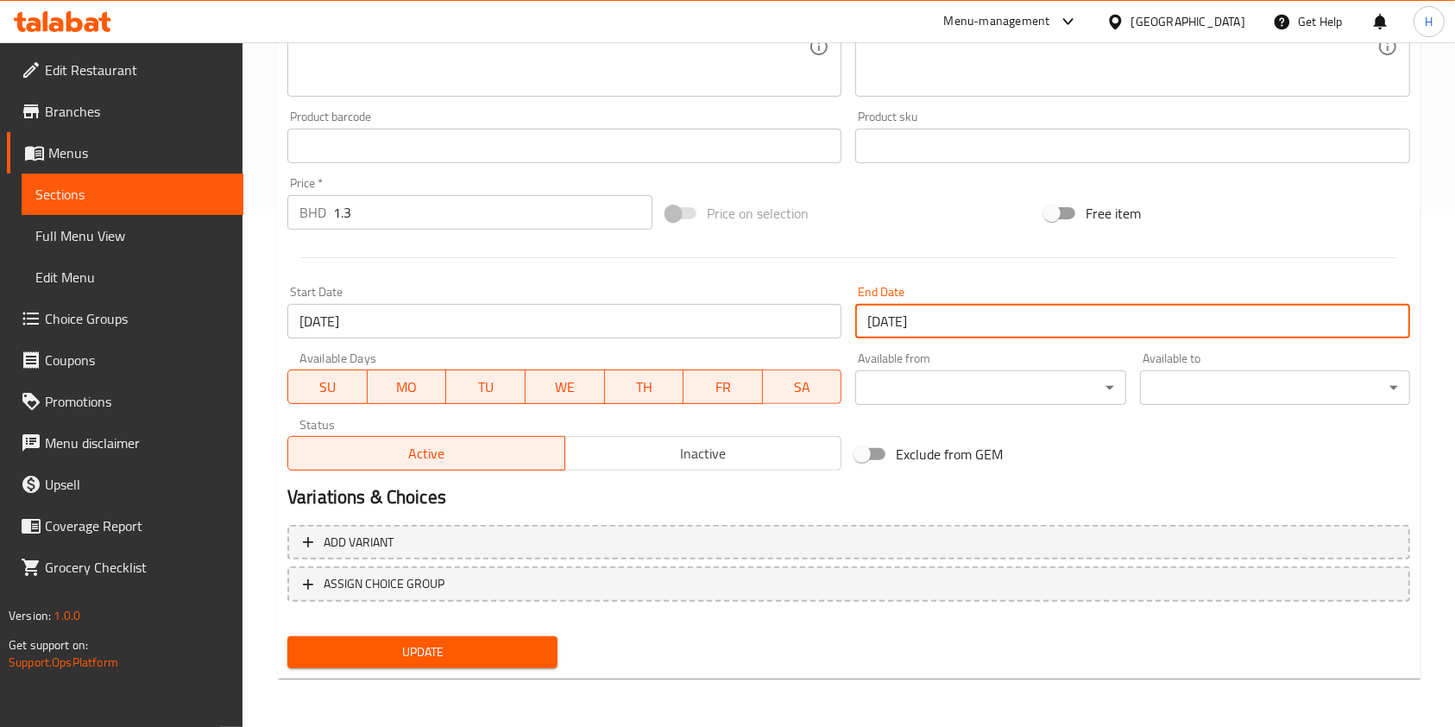
click at [513, 641] on span "Update" at bounding box center [422, 652] width 243 height 22
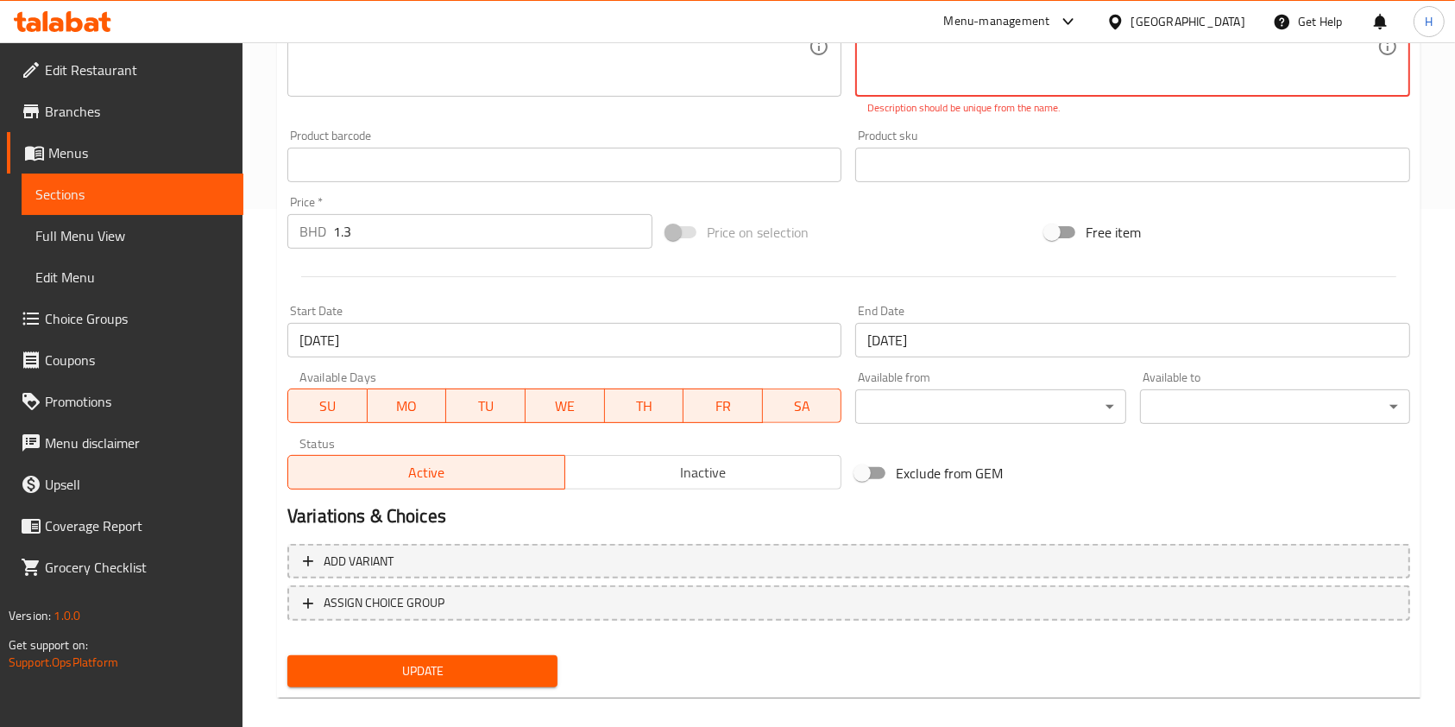
scroll to position [0, 0]
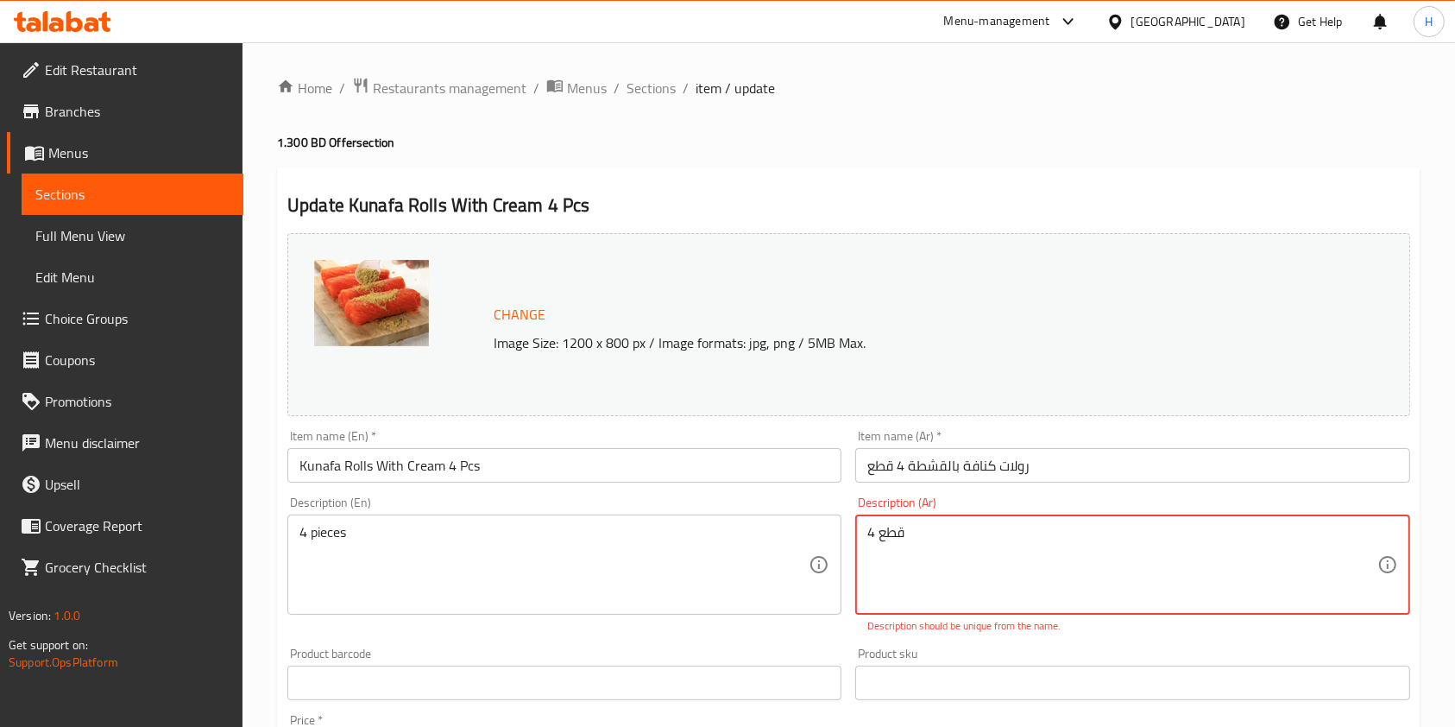
click at [896, 531] on textarea "4 قطع" at bounding box center [1121, 565] width 509 height 82
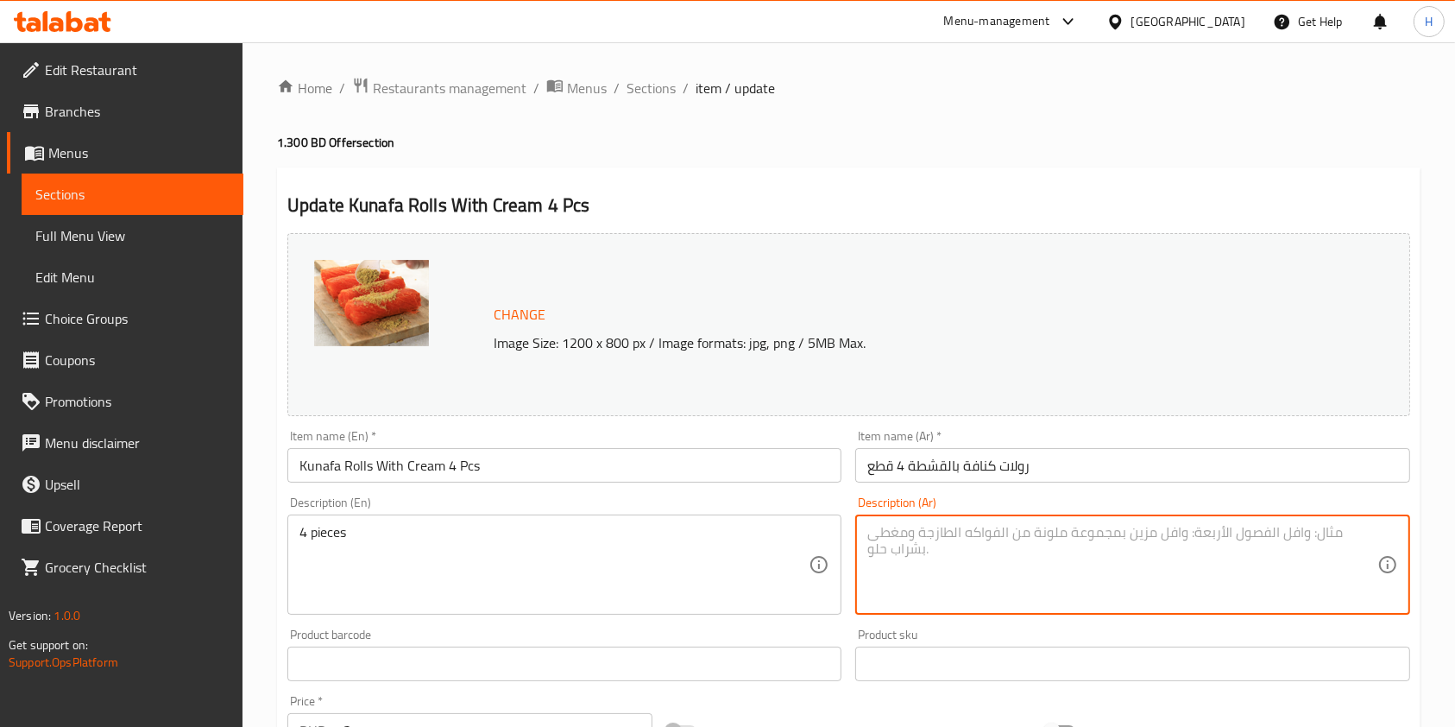
click at [852, 218] on div "Update Kunafa Rolls With Cream 4 Pcs Change Image Size: 1200 x 800 px / Image f…" at bounding box center [849, 682] width 1144 height 1030
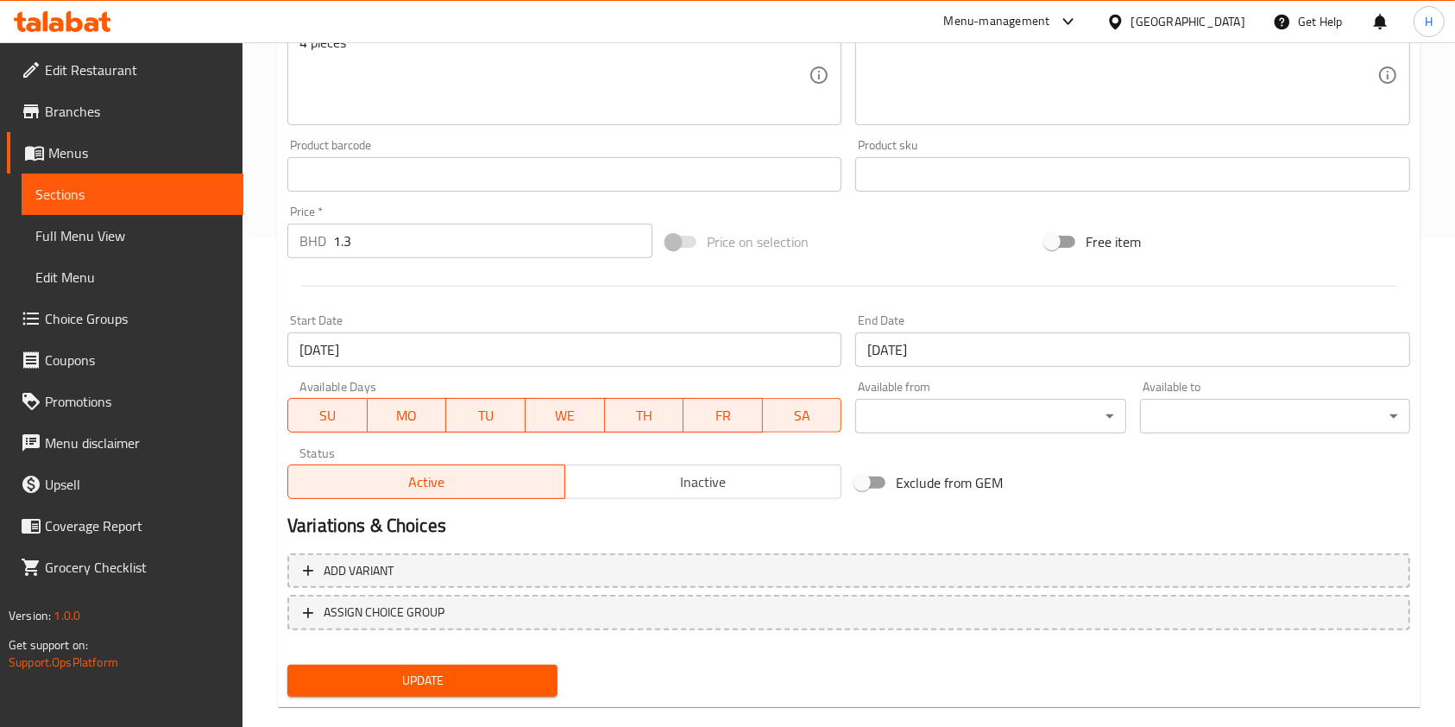
scroll to position [518, 0]
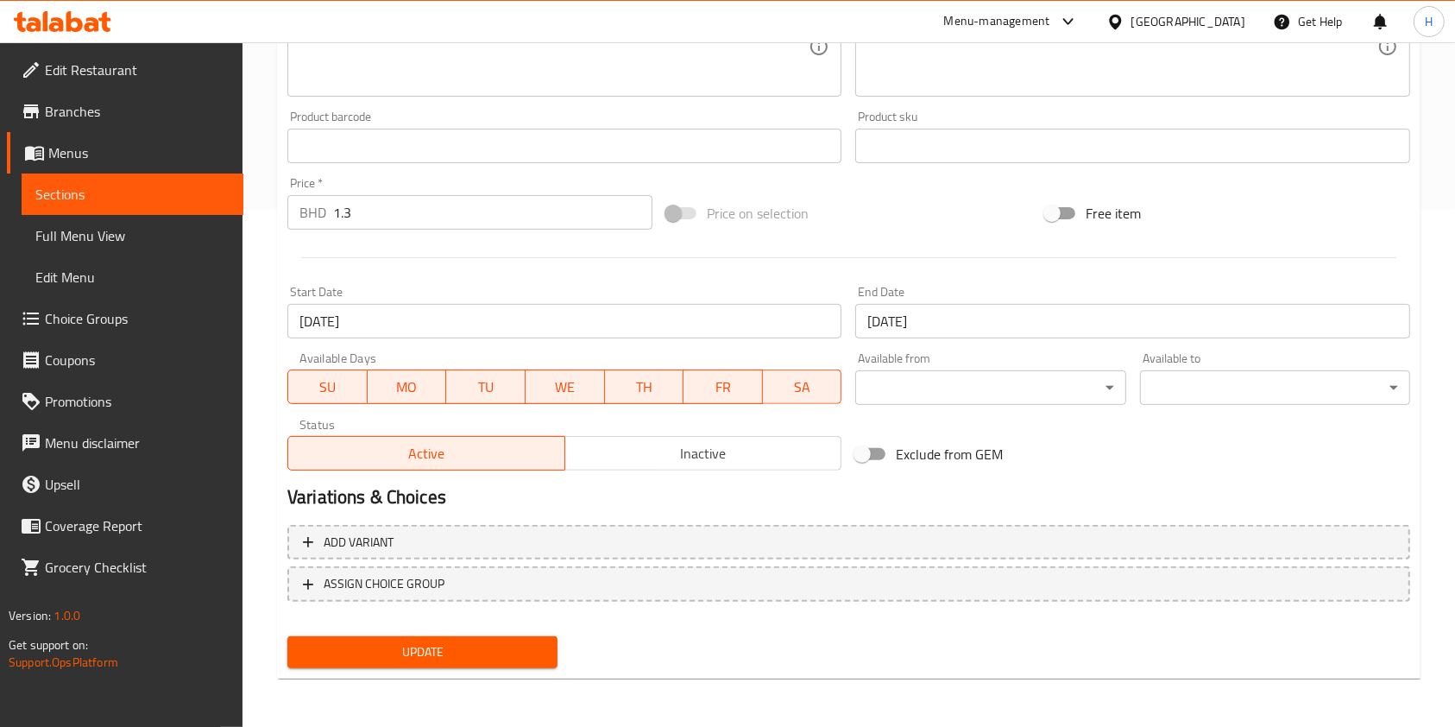
click at [458, 657] on span "Update" at bounding box center [422, 652] width 243 height 22
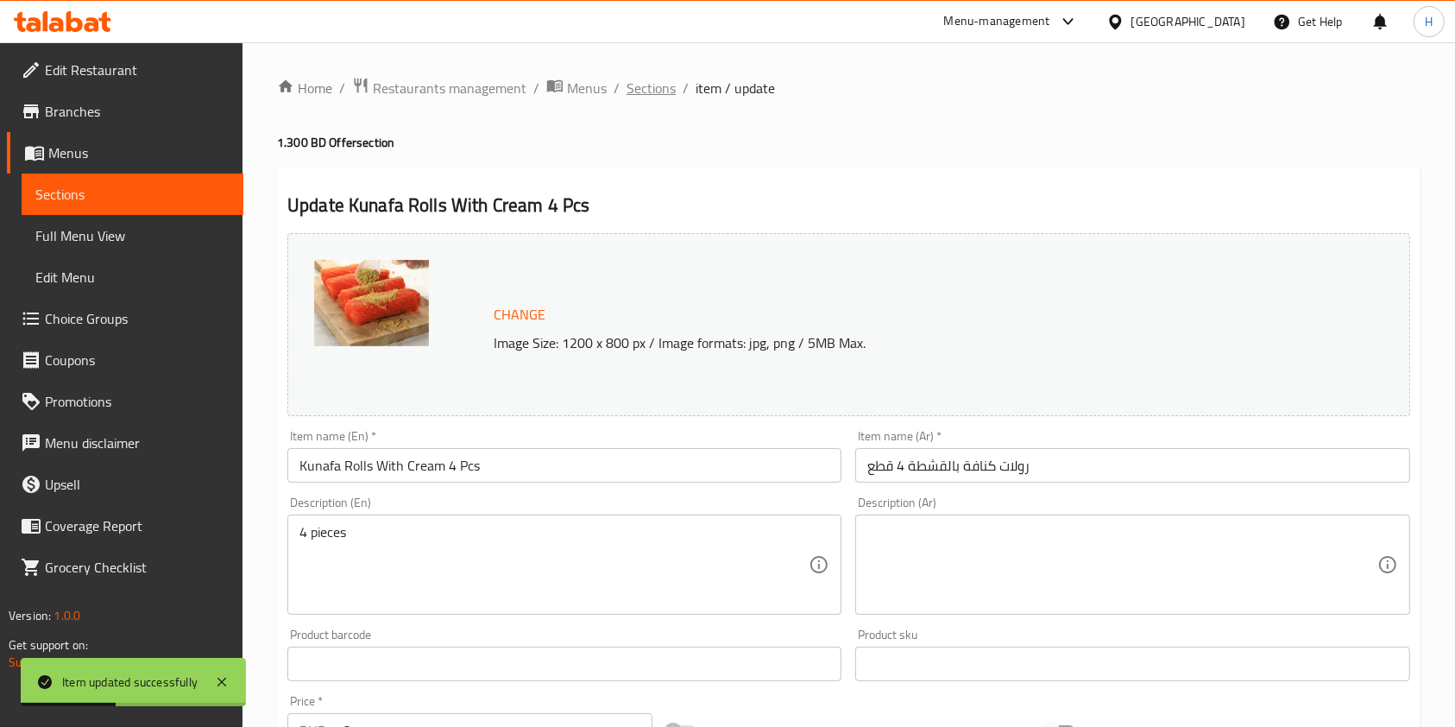
click at [649, 93] on span "Sections" at bounding box center [651, 88] width 49 height 21
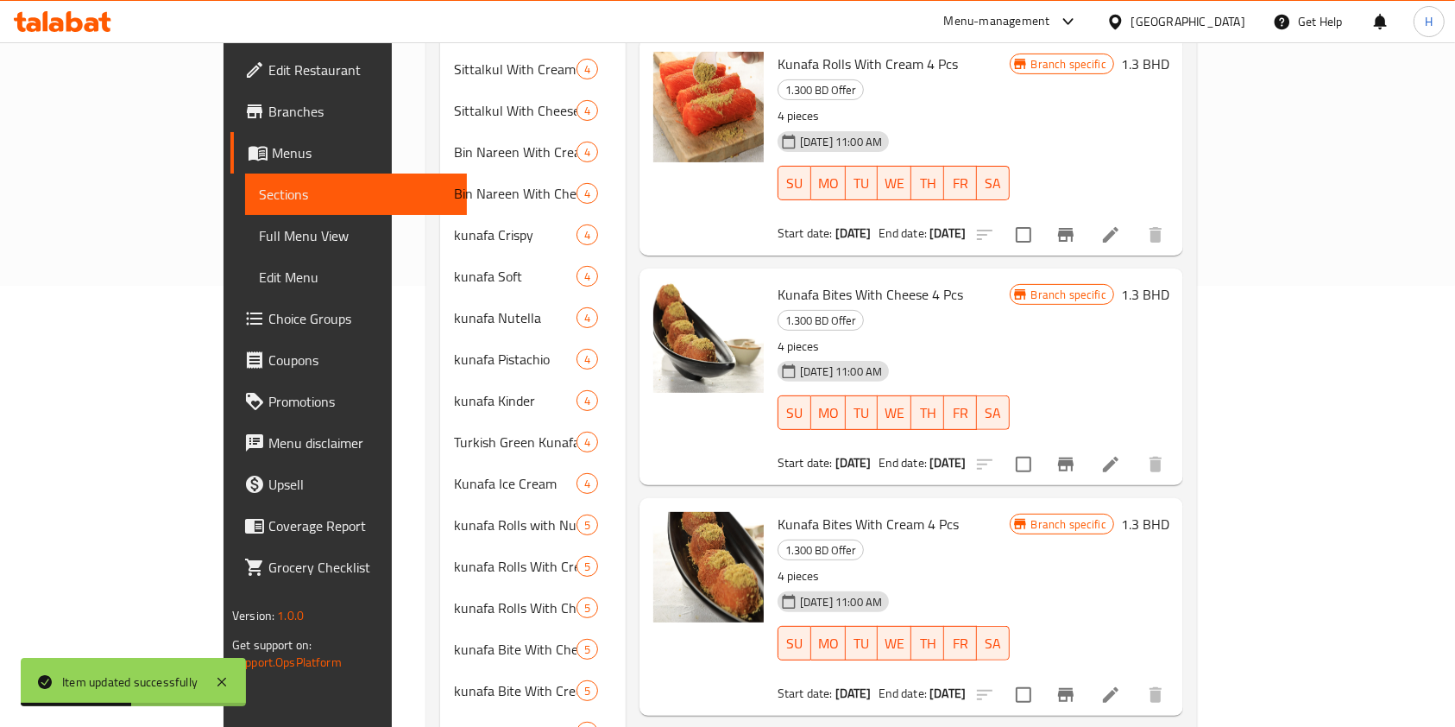
scroll to position [460, 0]
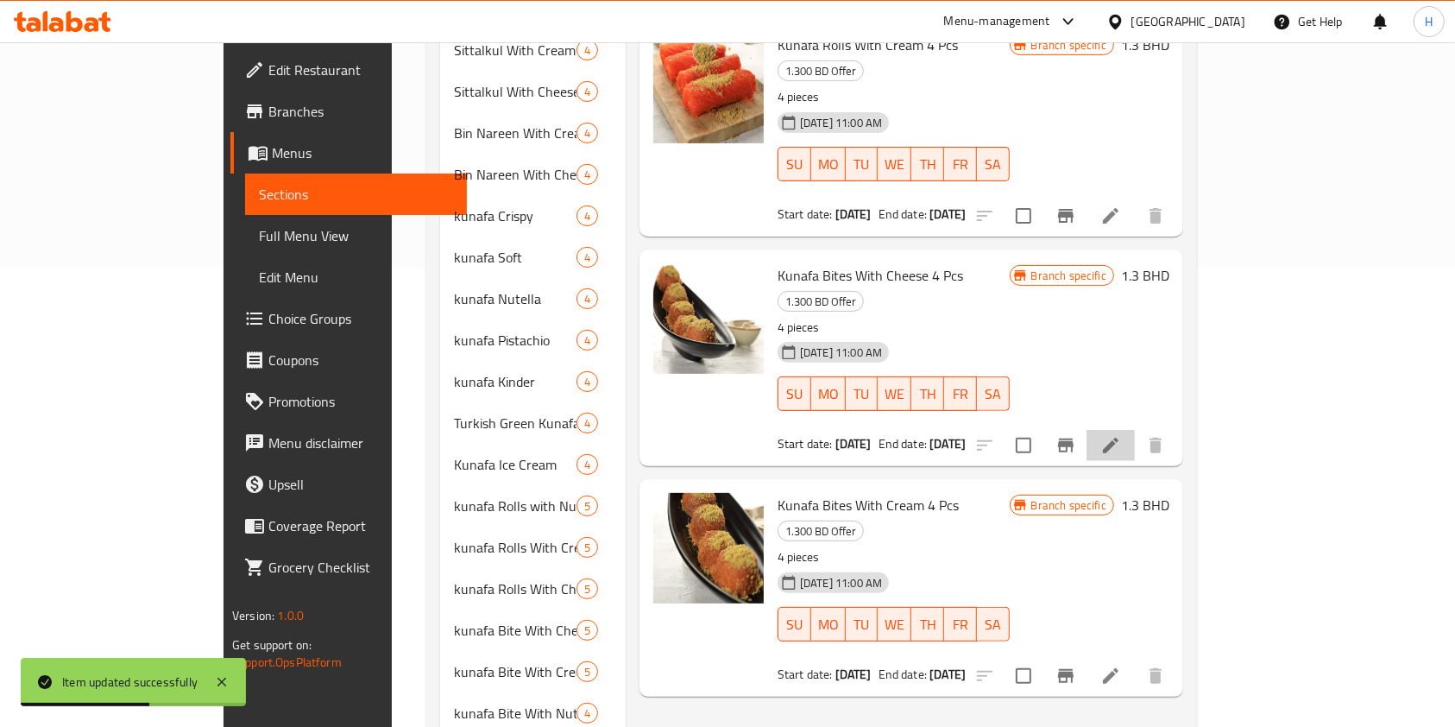
click at [1135, 430] on li at bounding box center [1111, 445] width 48 height 31
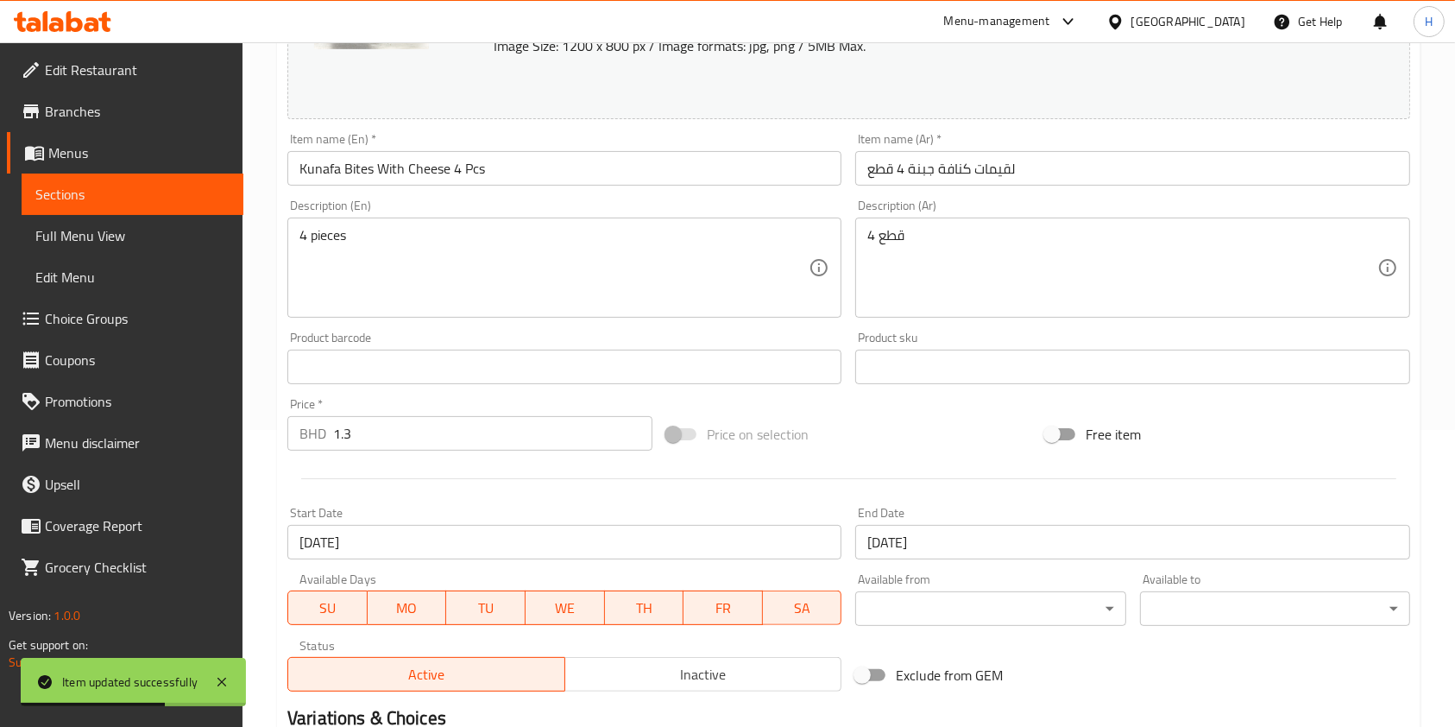
scroll to position [518, 0]
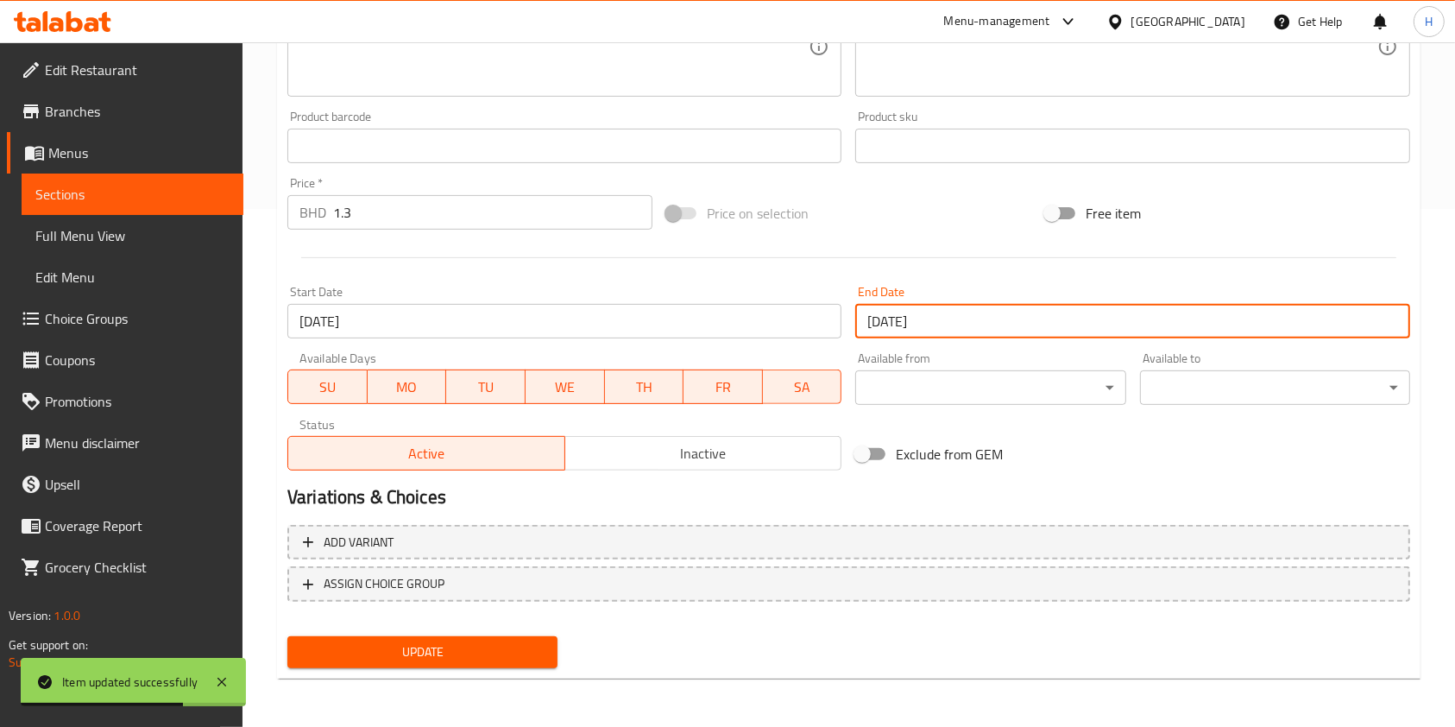
click at [899, 337] on input "[DATE]" at bounding box center [1132, 321] width 554 height 35
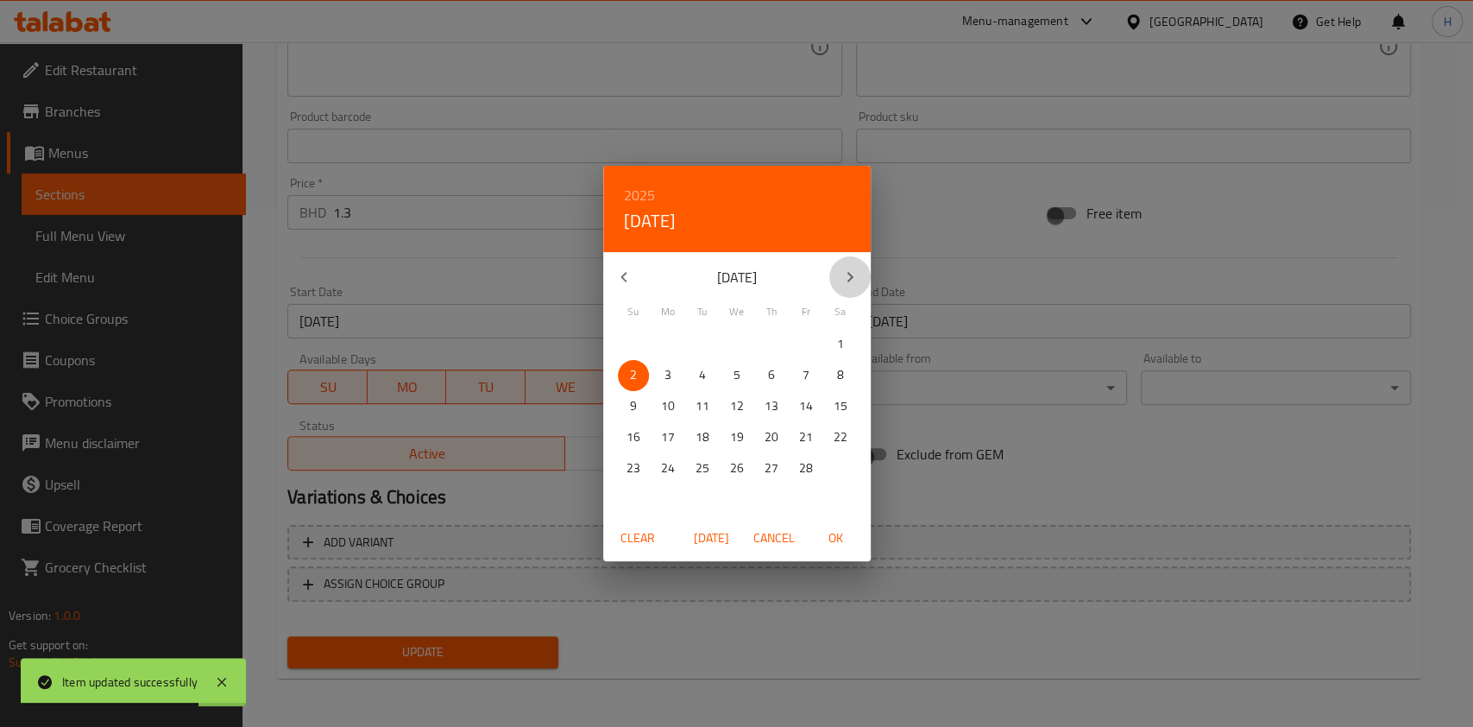
click at [841, 281] on icon "button" at bounding box center [850, 277] width 21 height 21
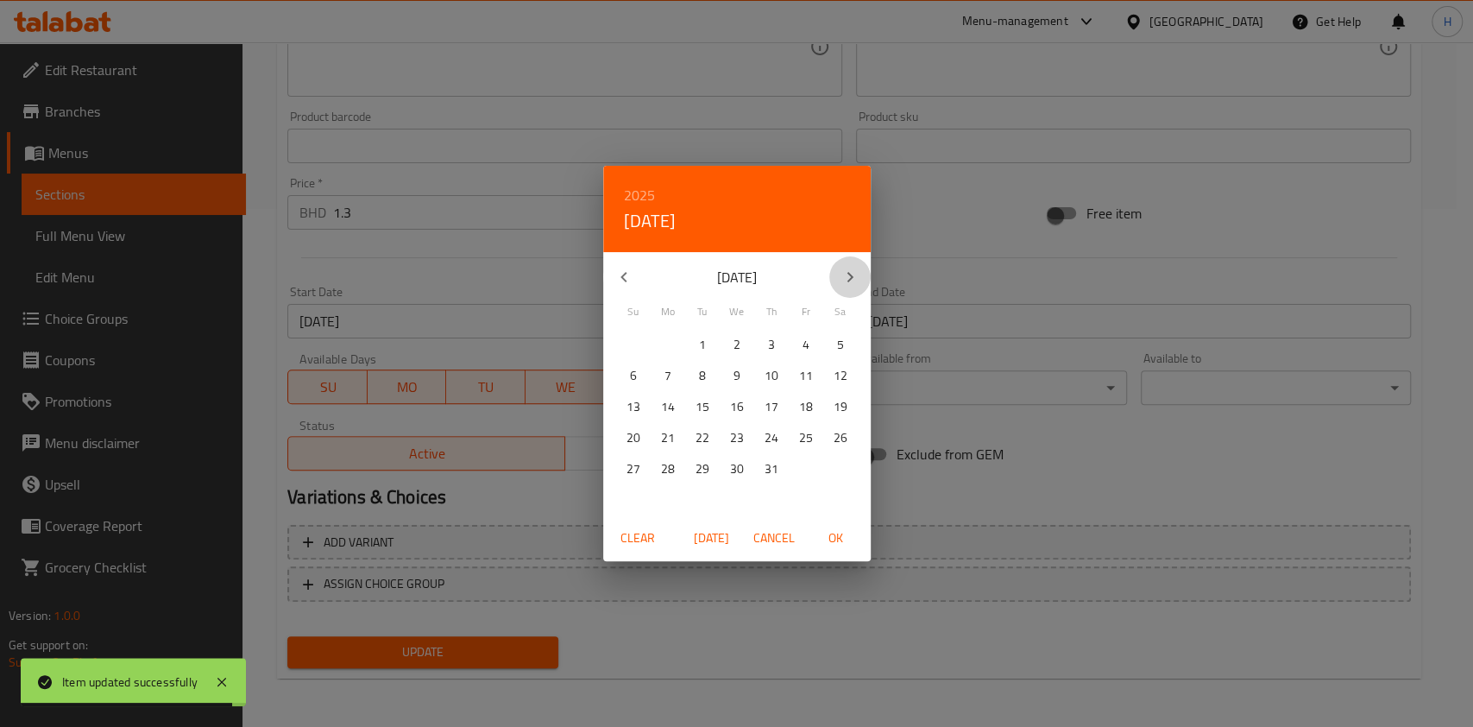
click at [841, 281] on icon "button" at bounding box center [850, 277] width 21 height 21
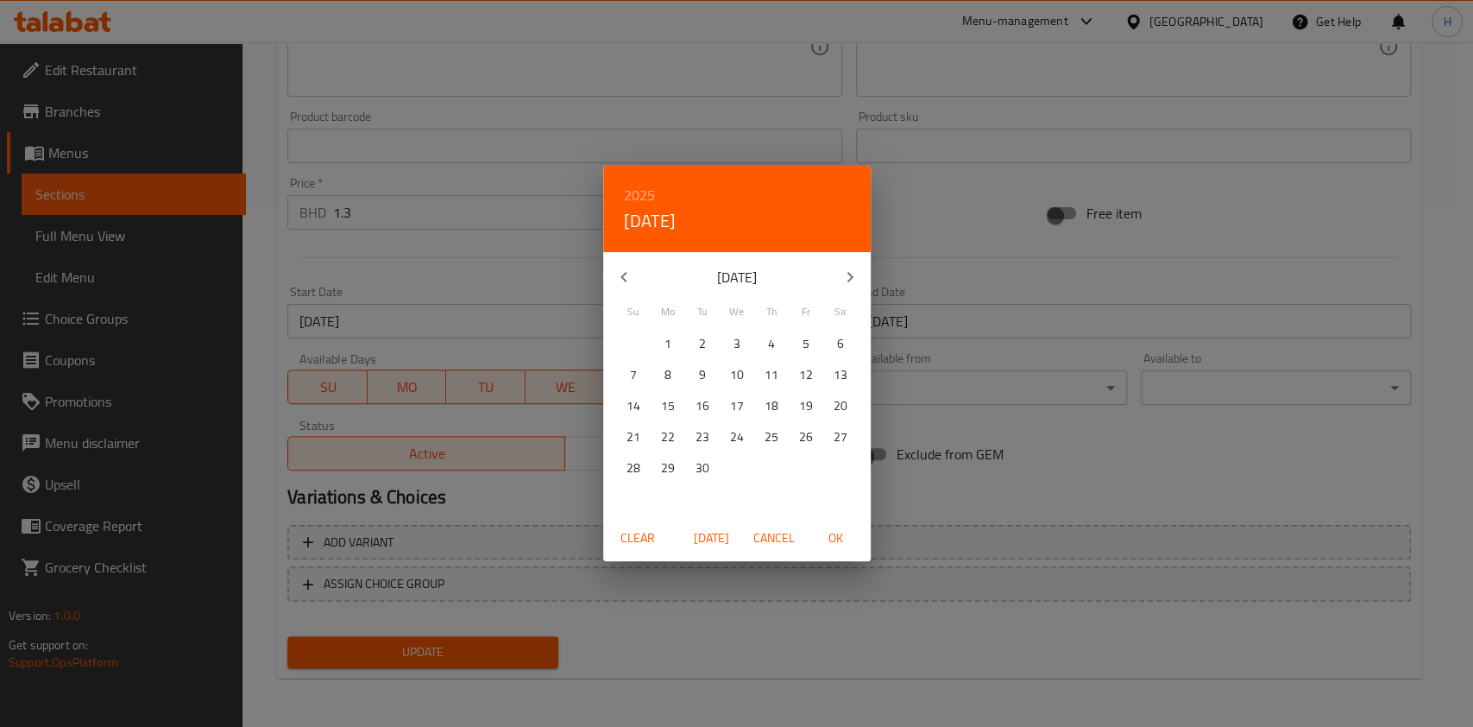
click at [692, 462] on span "30" at bounding box center [702, 468] width 31 height 22
click at [846, 537] on span "OK" at bounding box center [836, 538] width 41 height 22
type input "[DATE]"
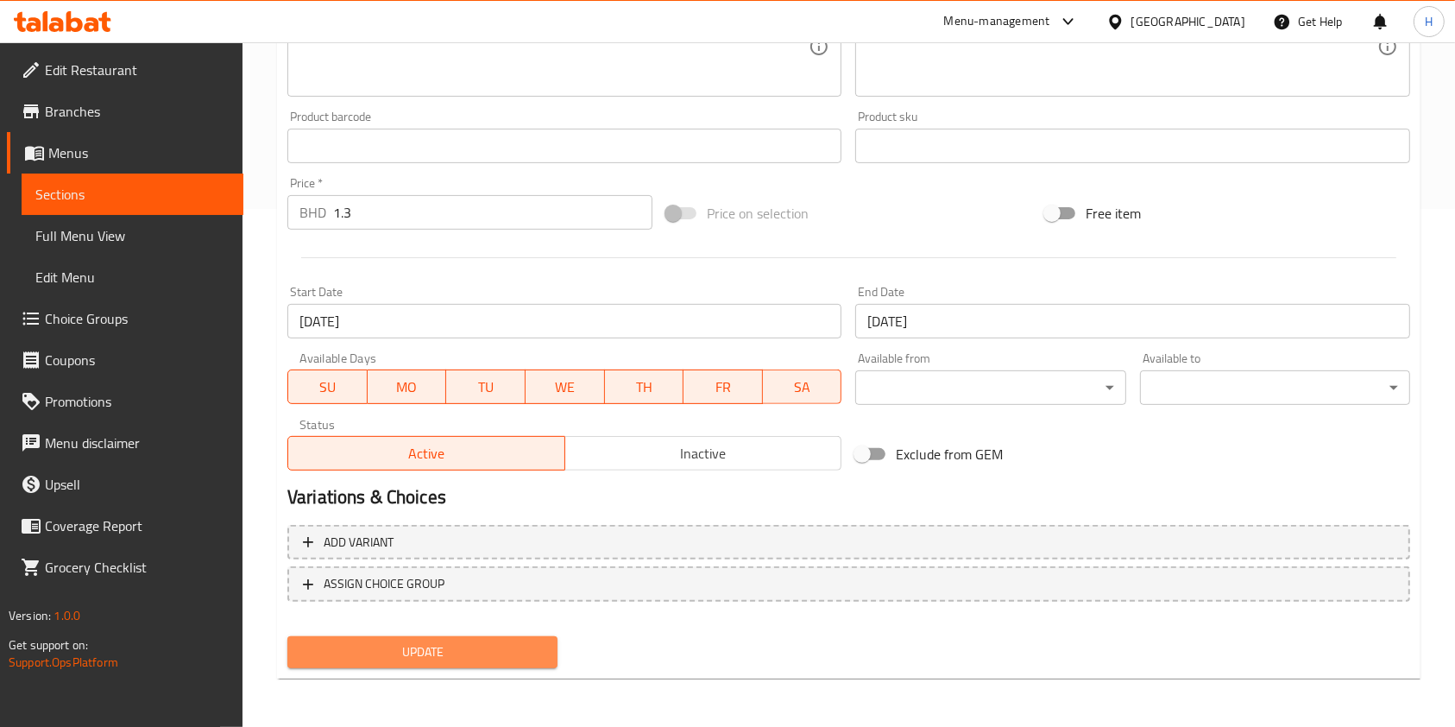
click at [400, 646] on span "Update" at bounding box center [422, 652] width 243 height 22
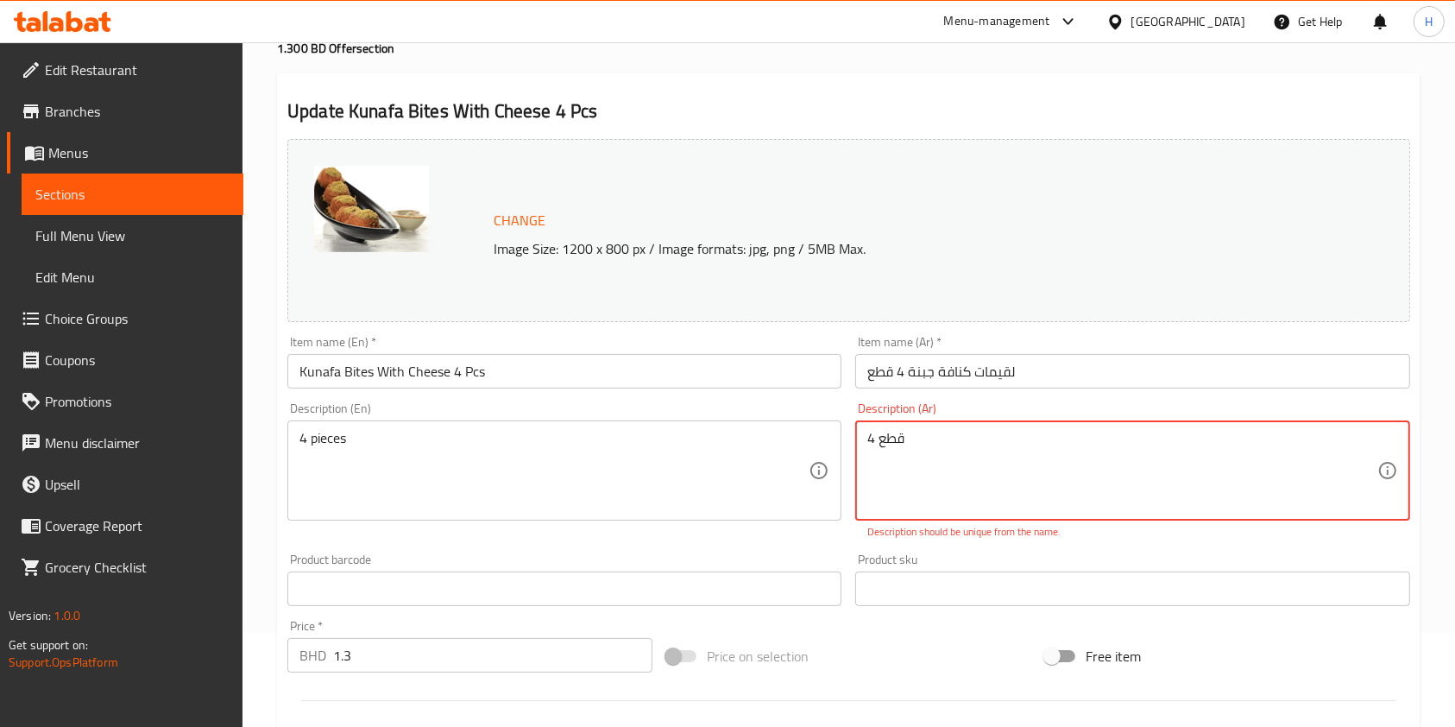
scroll to position [0, 0]
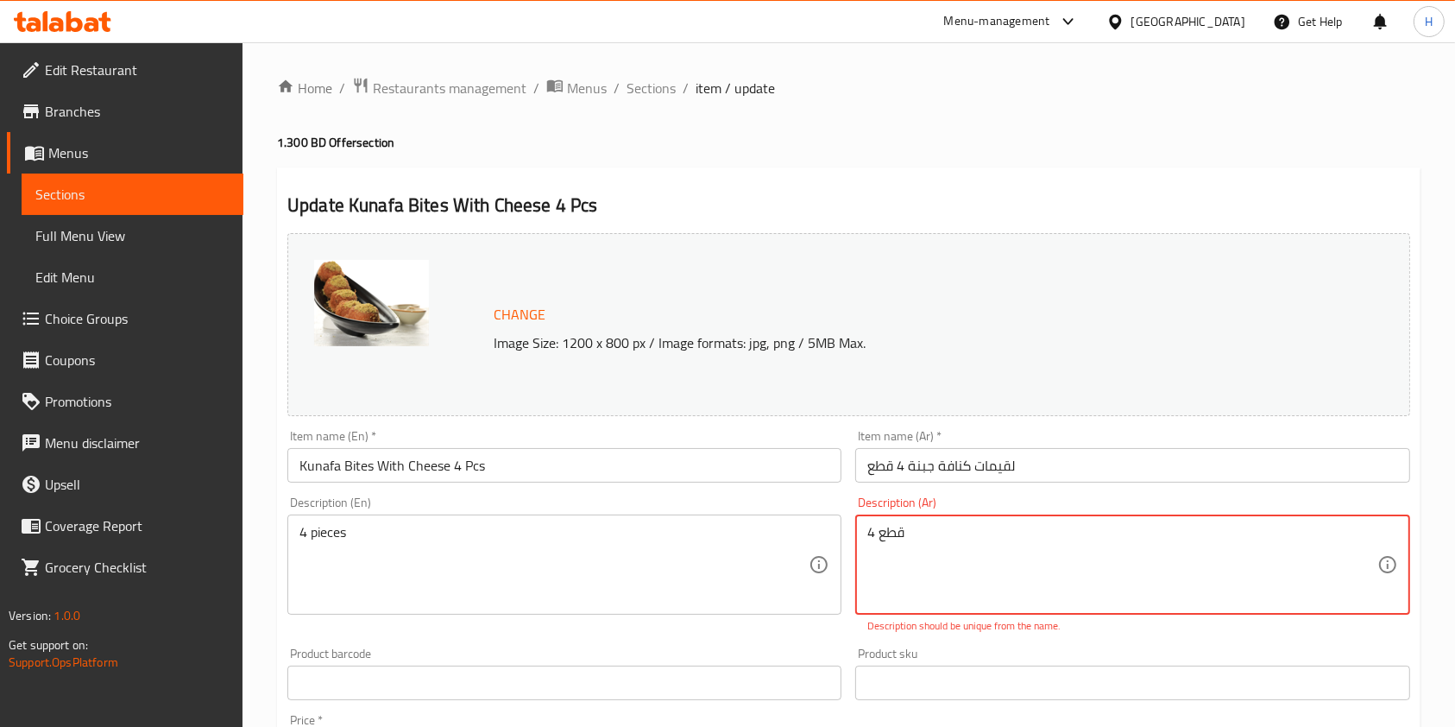
click at [993, 570] on textarea "4 قطع" at bounding box center [1121, 565] width 509 height 82
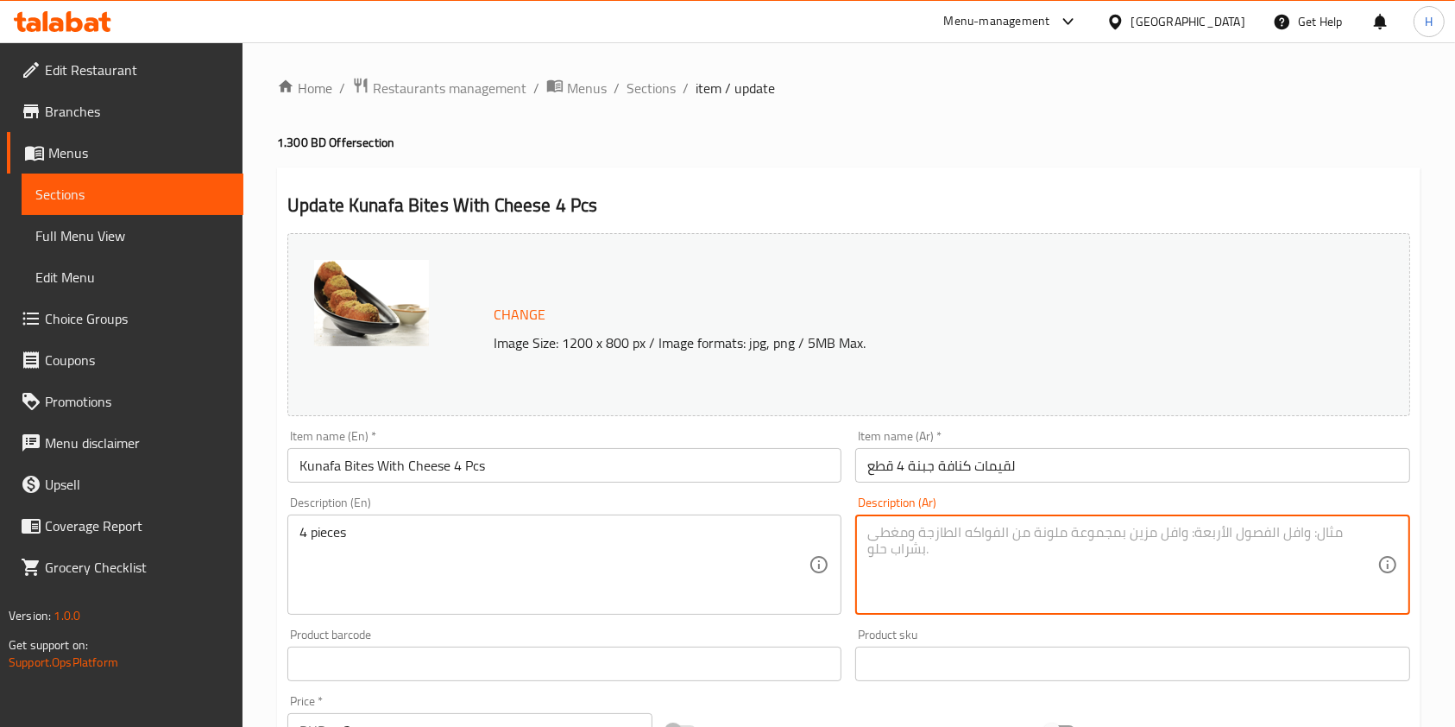
click at [905, 241] on div "Change Image Size: 1200 x 800 px / Image formats: jpg, png / 5MB Max." at bounding box center [848, 324] width 1123 height 183
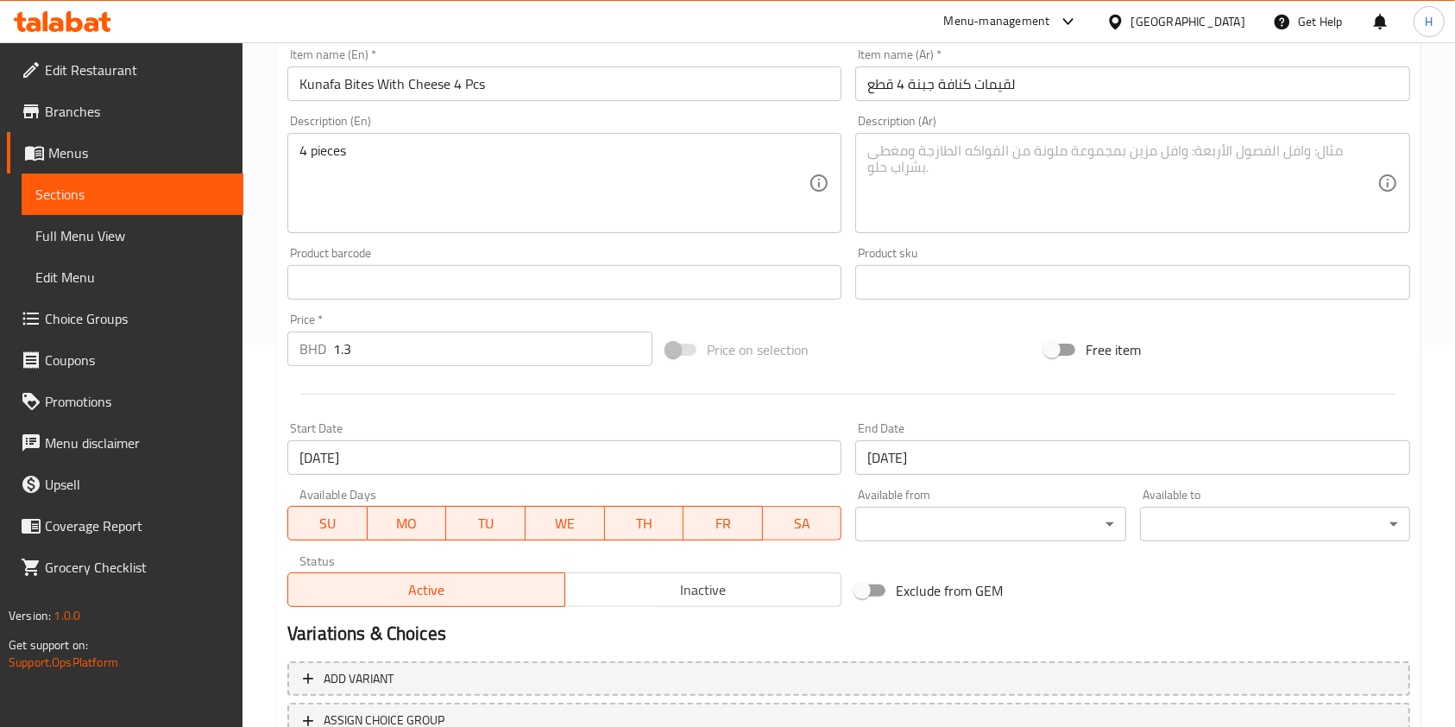
scroll to position [460, 0]
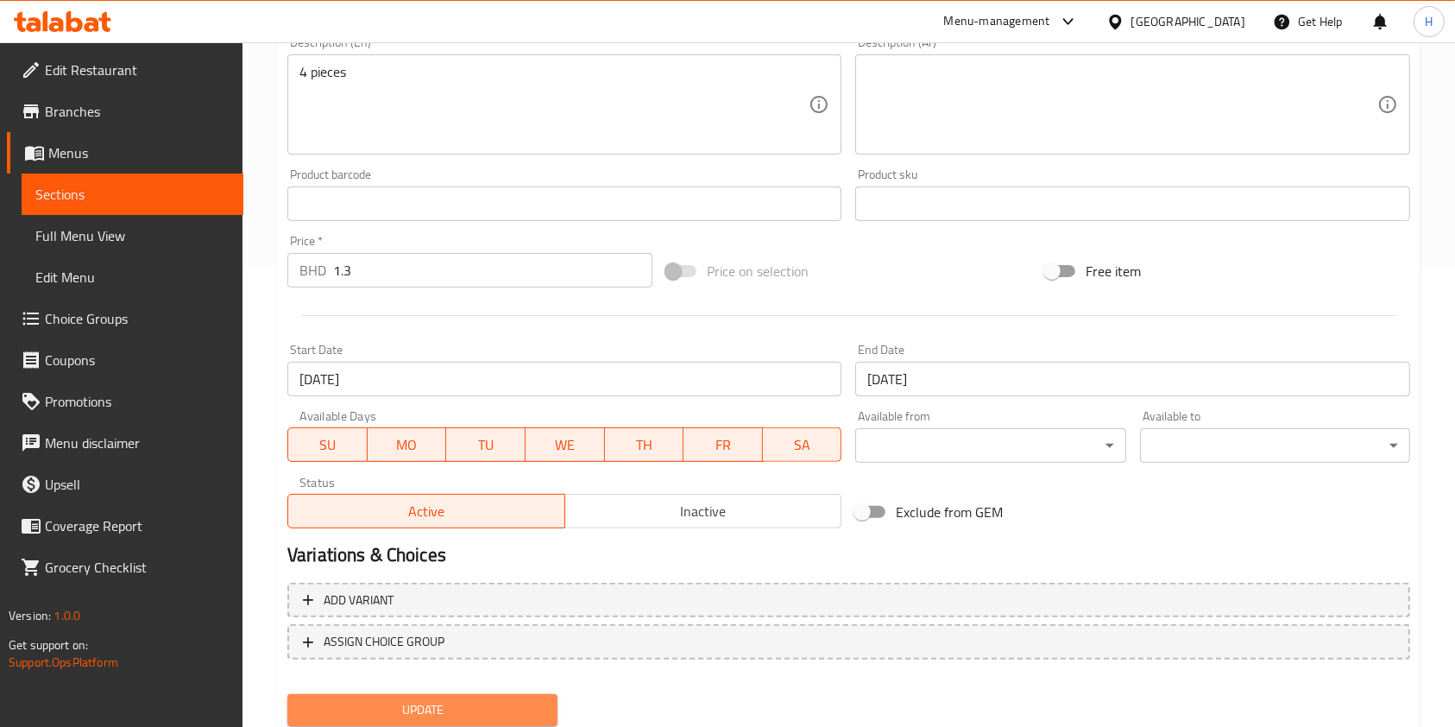
click at [427, 699] on span "Update" at bounding box center [422, 710] width 243 height 22
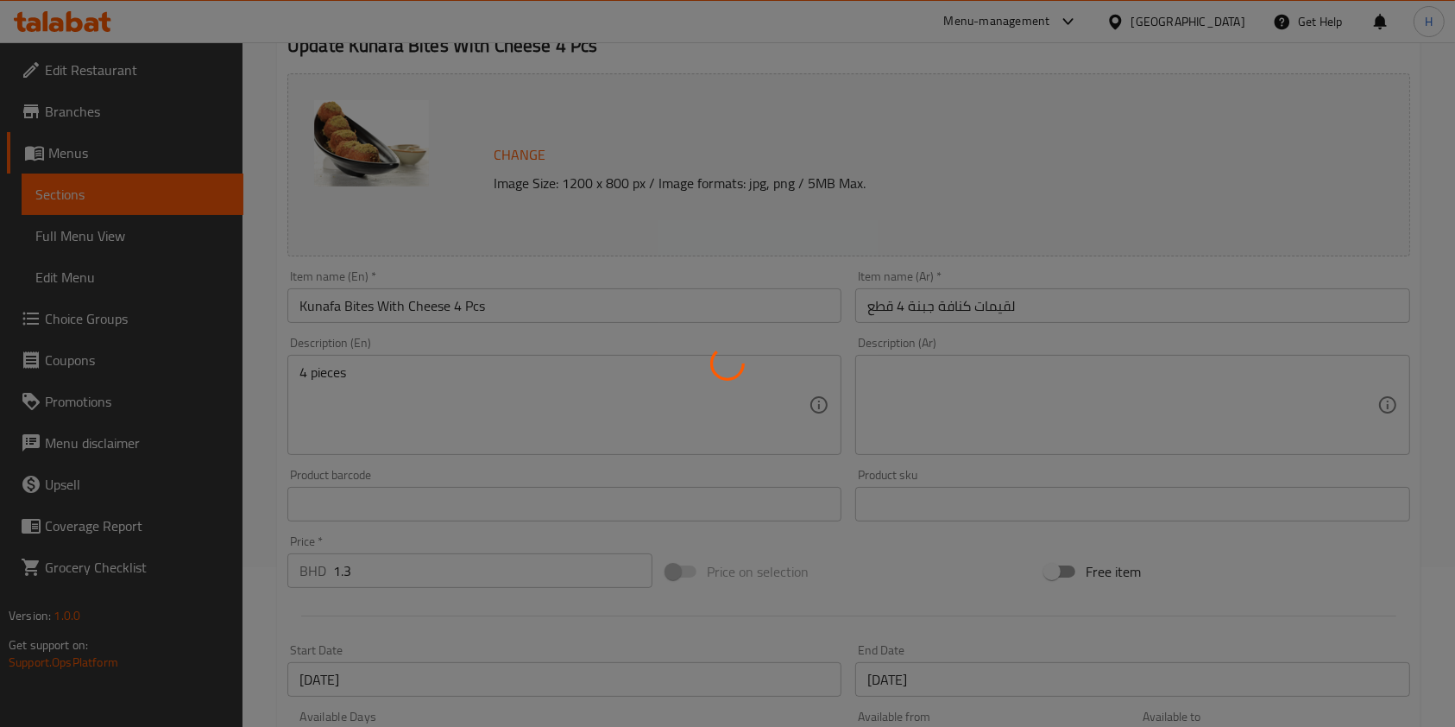
scroll to position [0, 0]
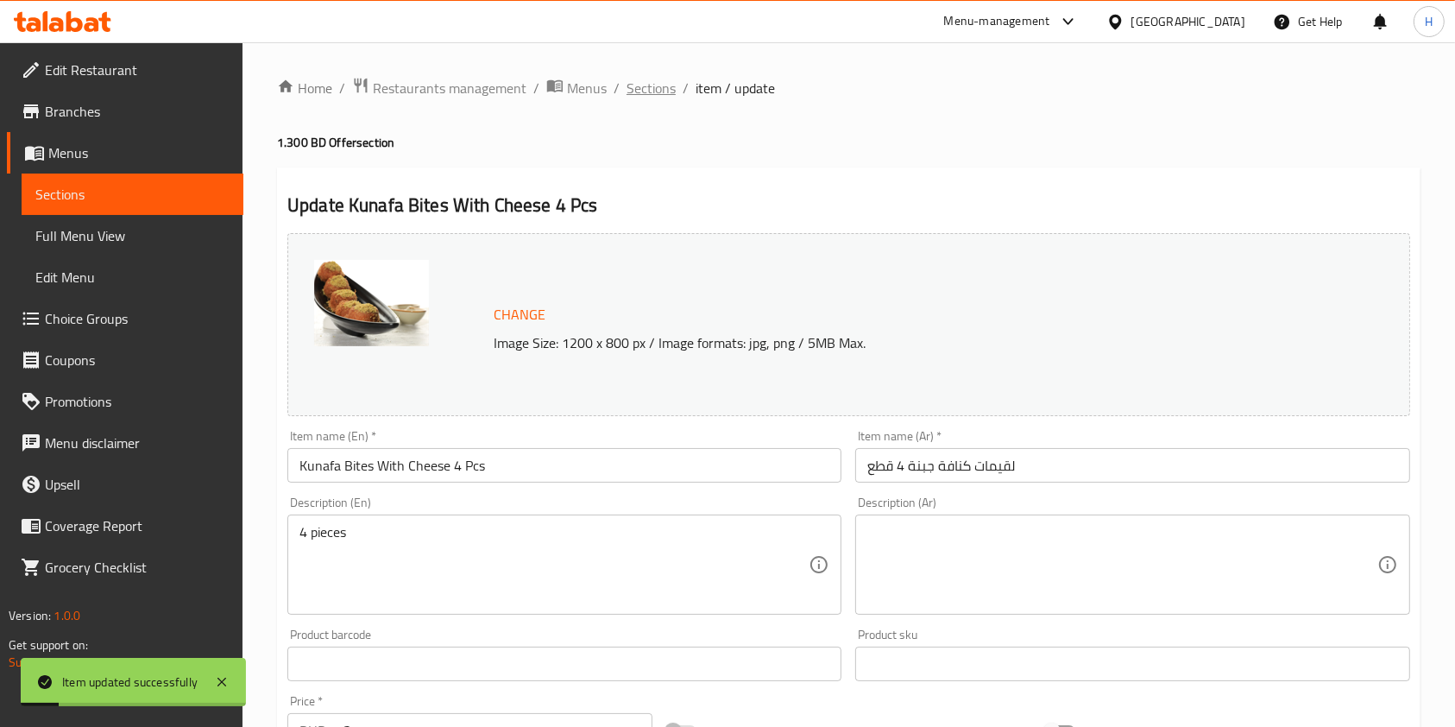
click at [647, 93] on span "Sections" at bounding box center [651, 88] width 49 height 21
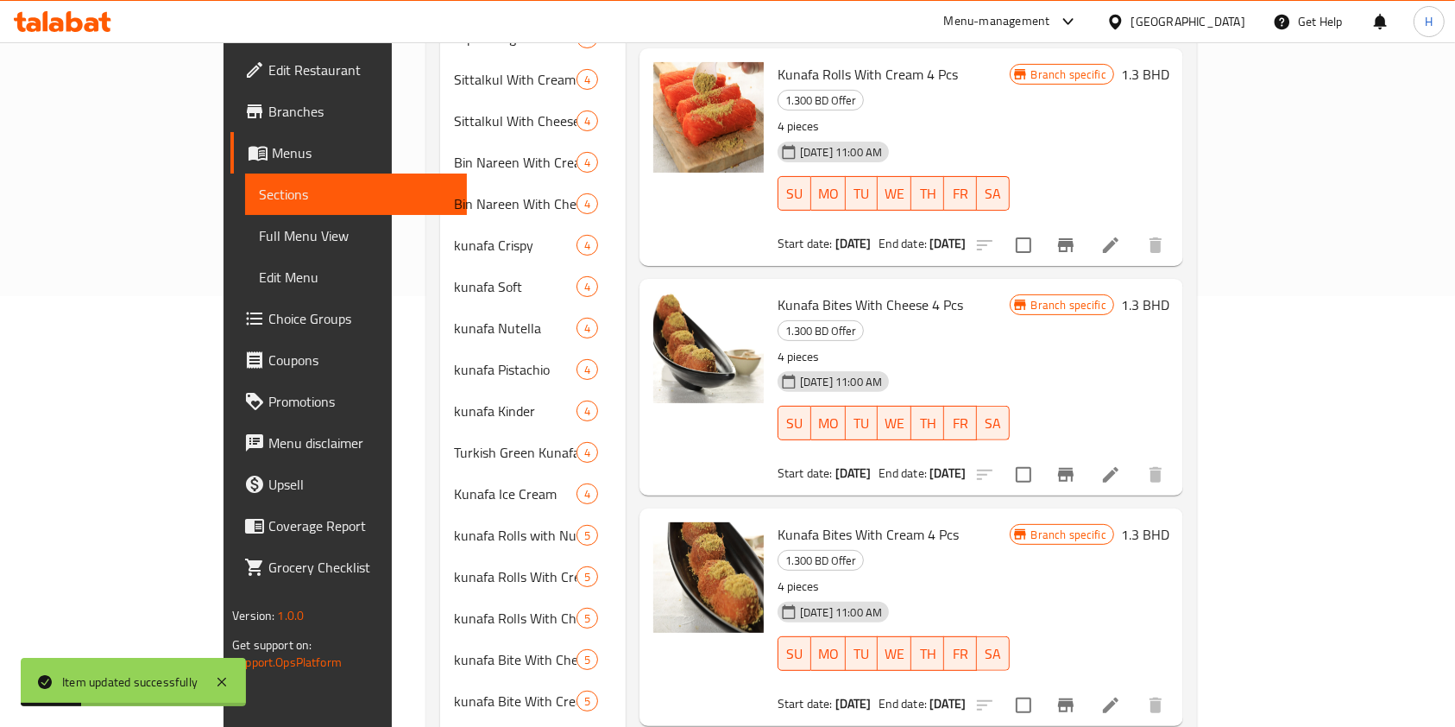
scroll to position [460, 0]
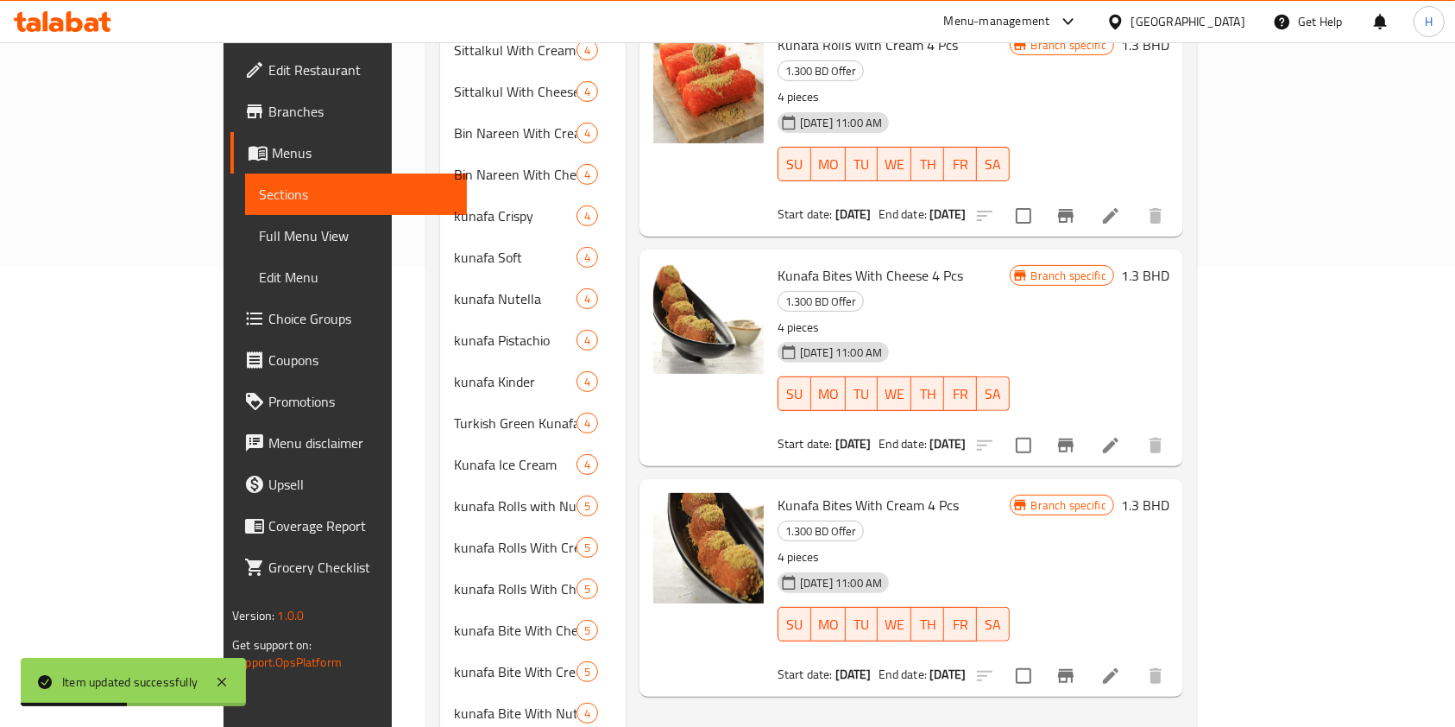
click at [1176, 655] on div at bounding box center [1070, 675] width 212 height 41
click at [1183, 583] on div "Menu items Add Sort Manage items Kunafa Rolls With Cheese 4 Pcs 1.300 BD Offer …" at bounding box center [905, 630] width 558 height 1794
click at [1135, 660] on li at bounding box center [1111, 675] width 48 height 31
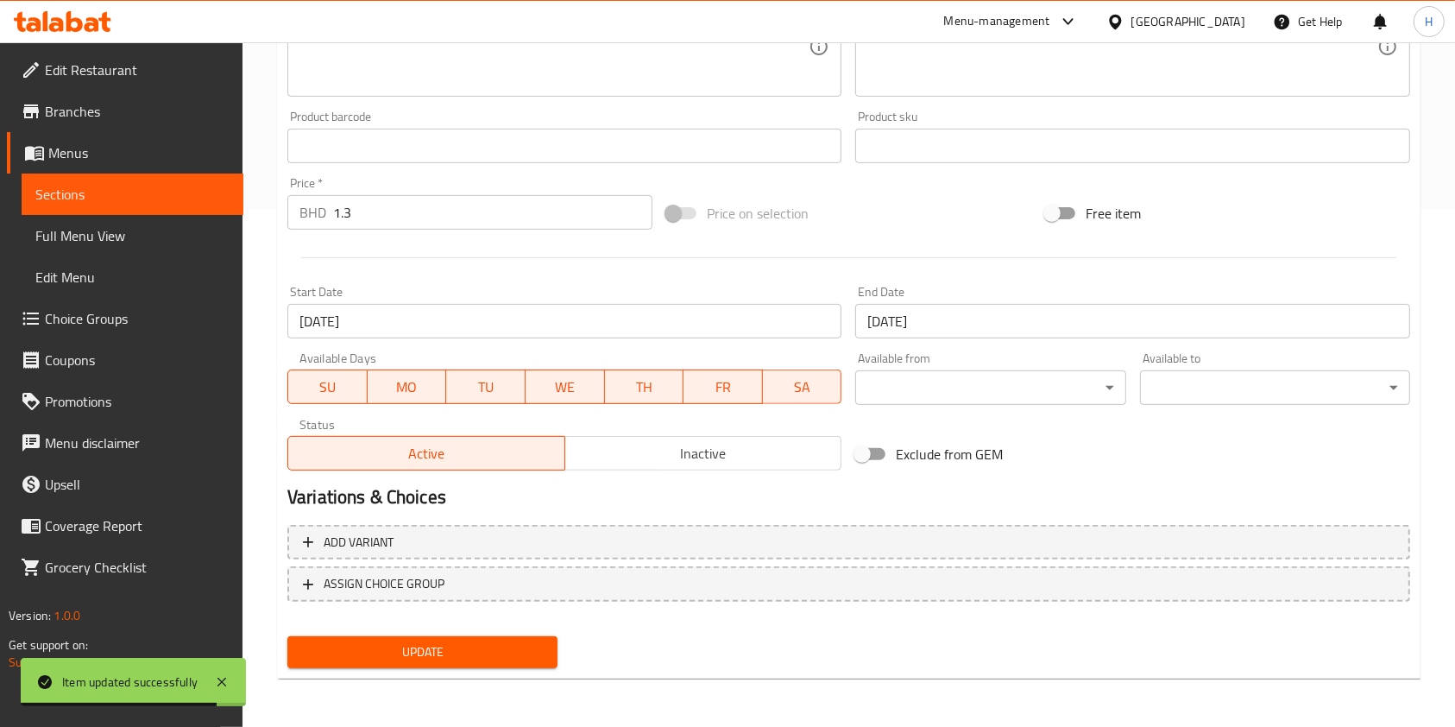
scroll to position [173, 0]
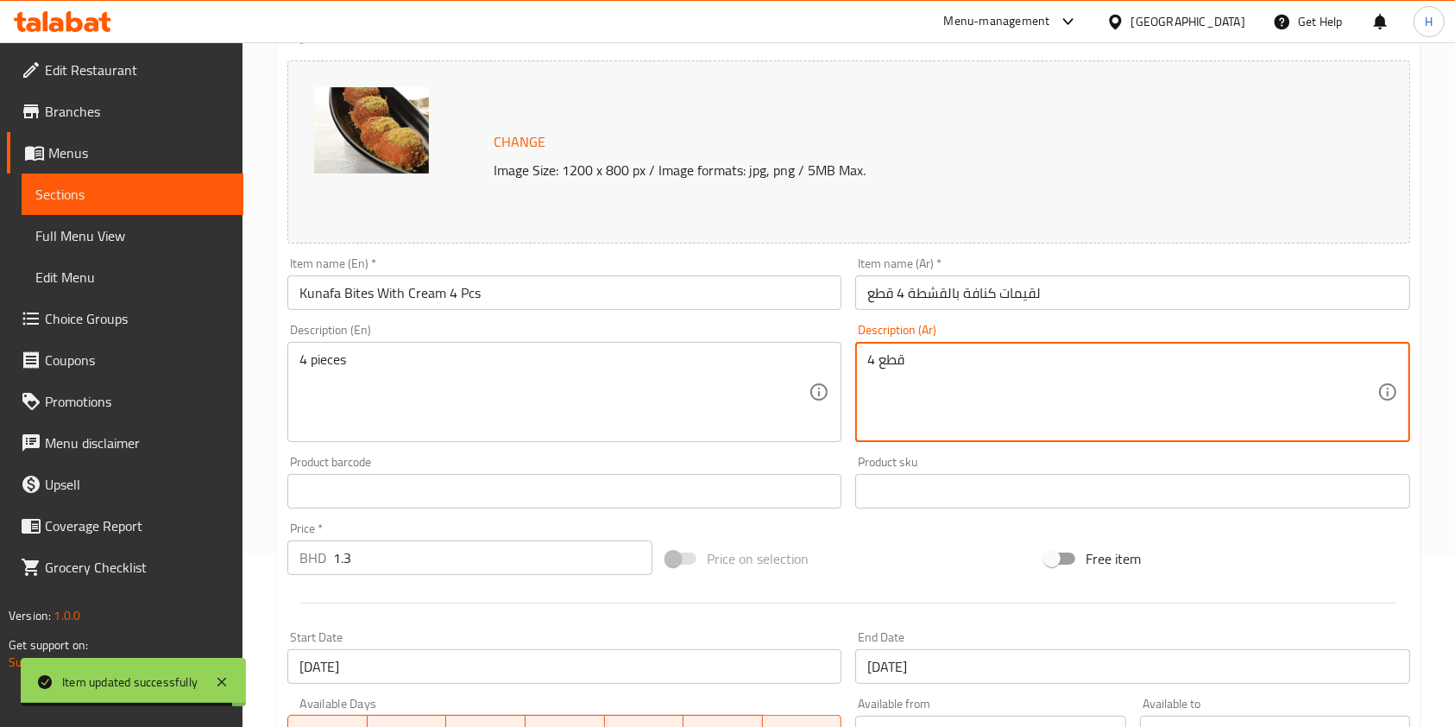
click at [918, 359] on textarea "4 قطع" at bounding box center [1121, 392] width 509 height 82
click at [892, 110] on div "Change Image Size: 1200 x 800 px / Image formats: jpg, png / 5MB Max." at bounding box center [848, 151] width 1123 height 183
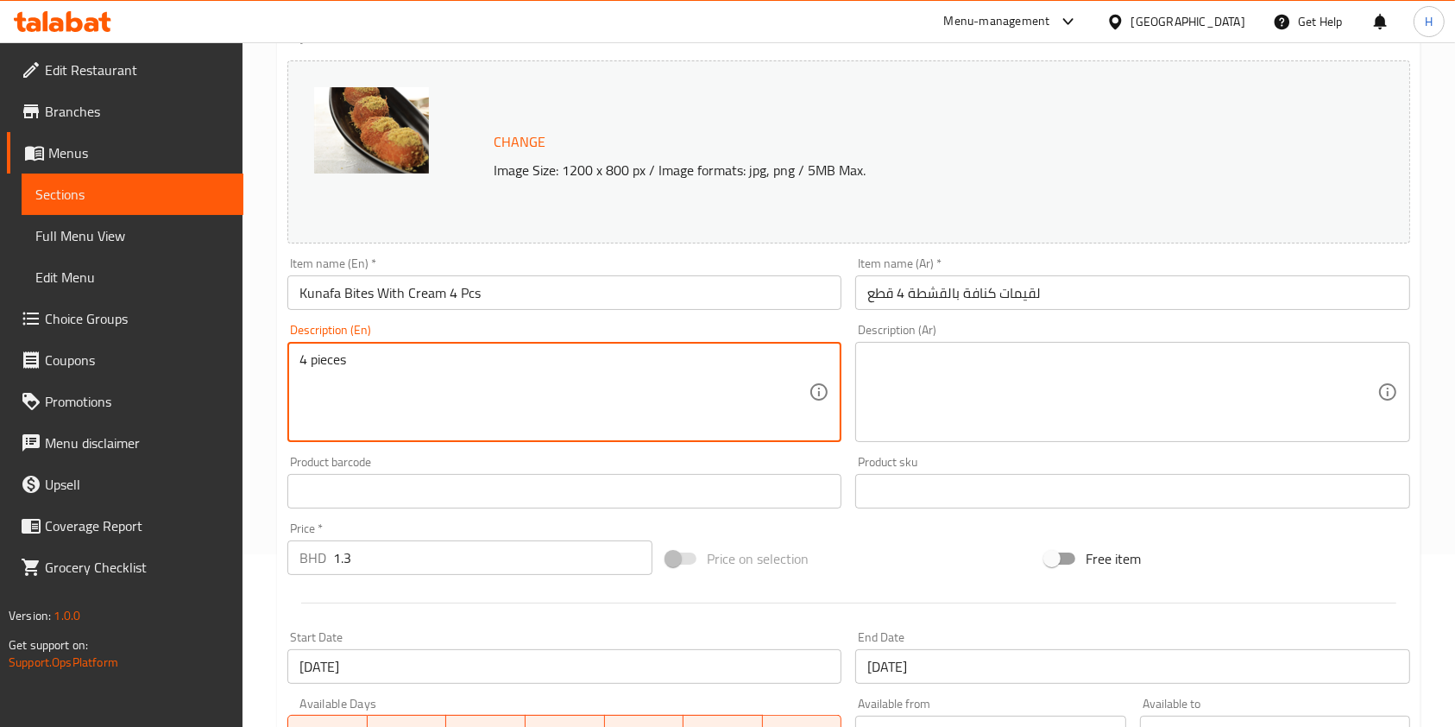
click at [397, 369] on textarea "4 pieces" at bounding box center [554, 392] width 509 height 82
click at [980, 155] on div "Change Image Size: 1200 x 800 px / Image formats: jpg, png / 5MB Max." at bounding box center [888, 152] width 802 height 56
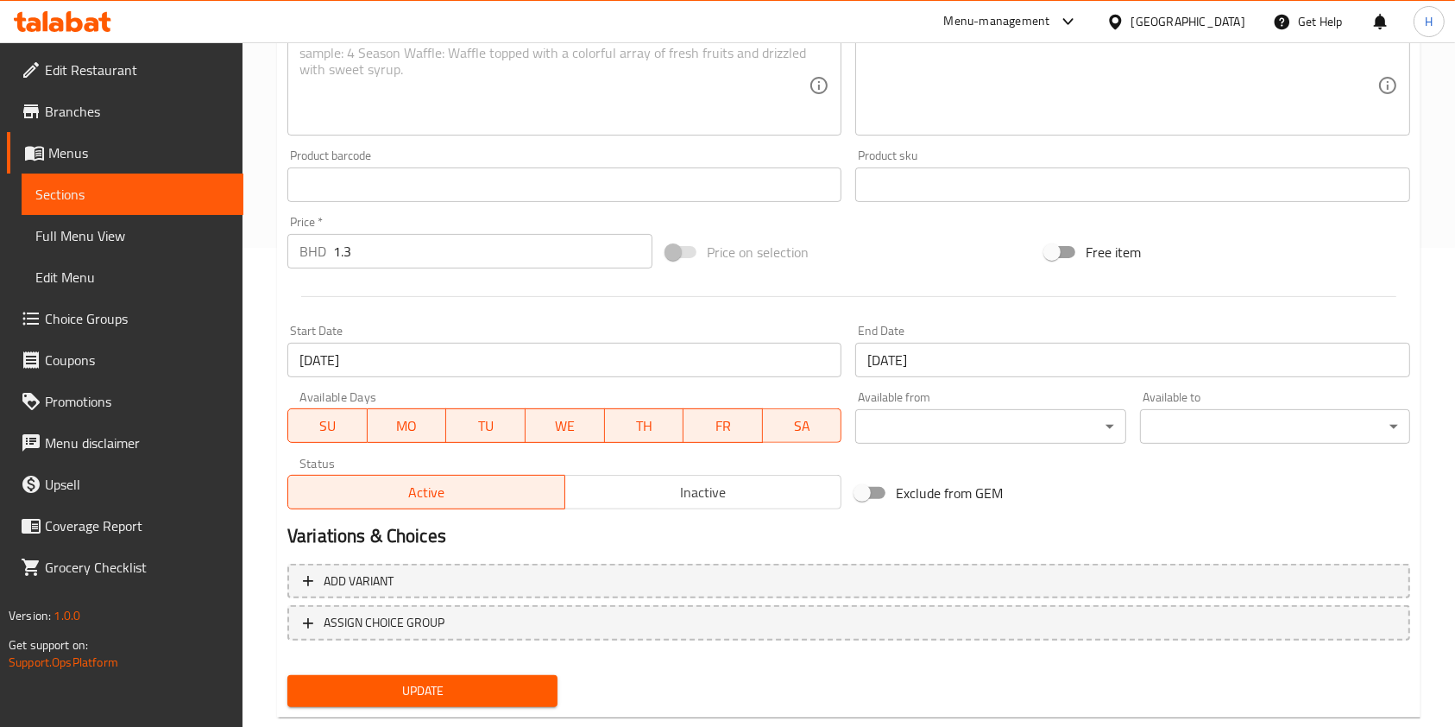
scroll to position [518, 0]
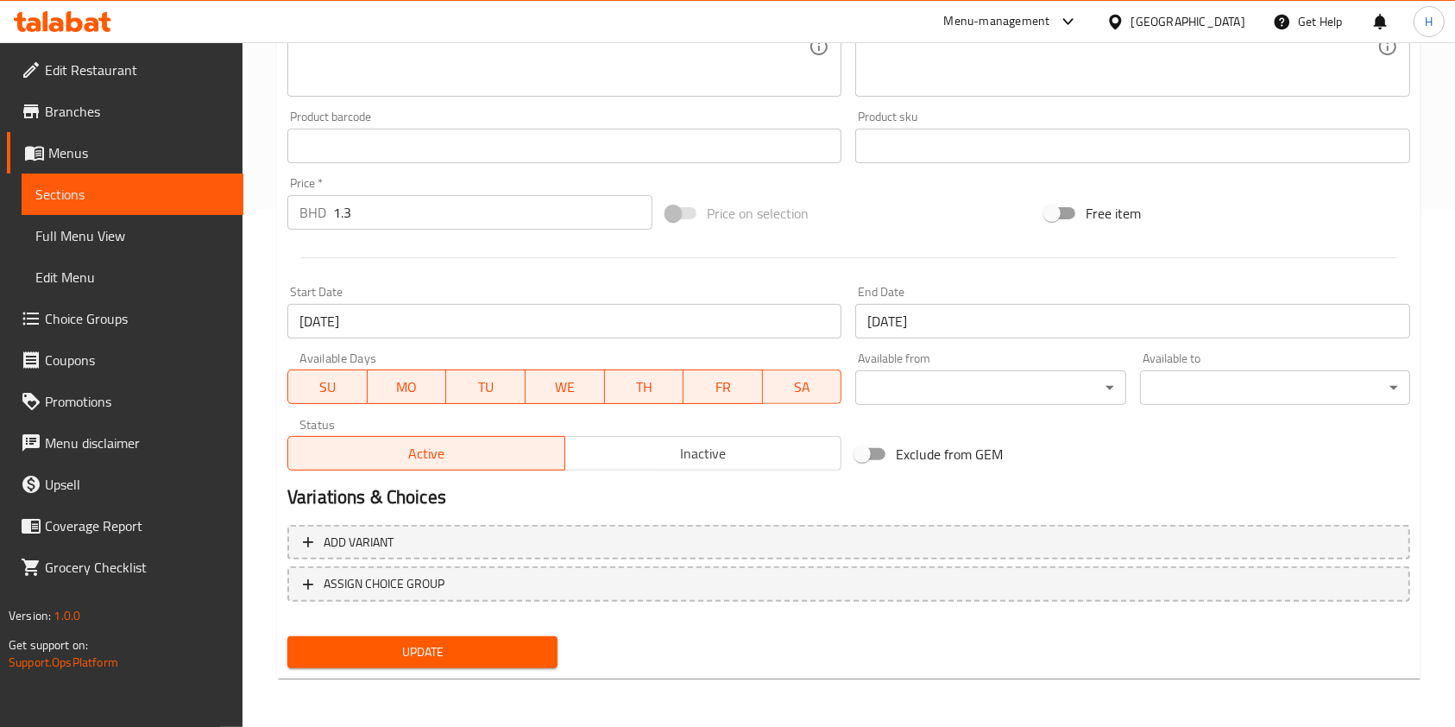
click at [905, 328] on input "[DATE]" at bounding box center [1132, 321] width 554 height 35
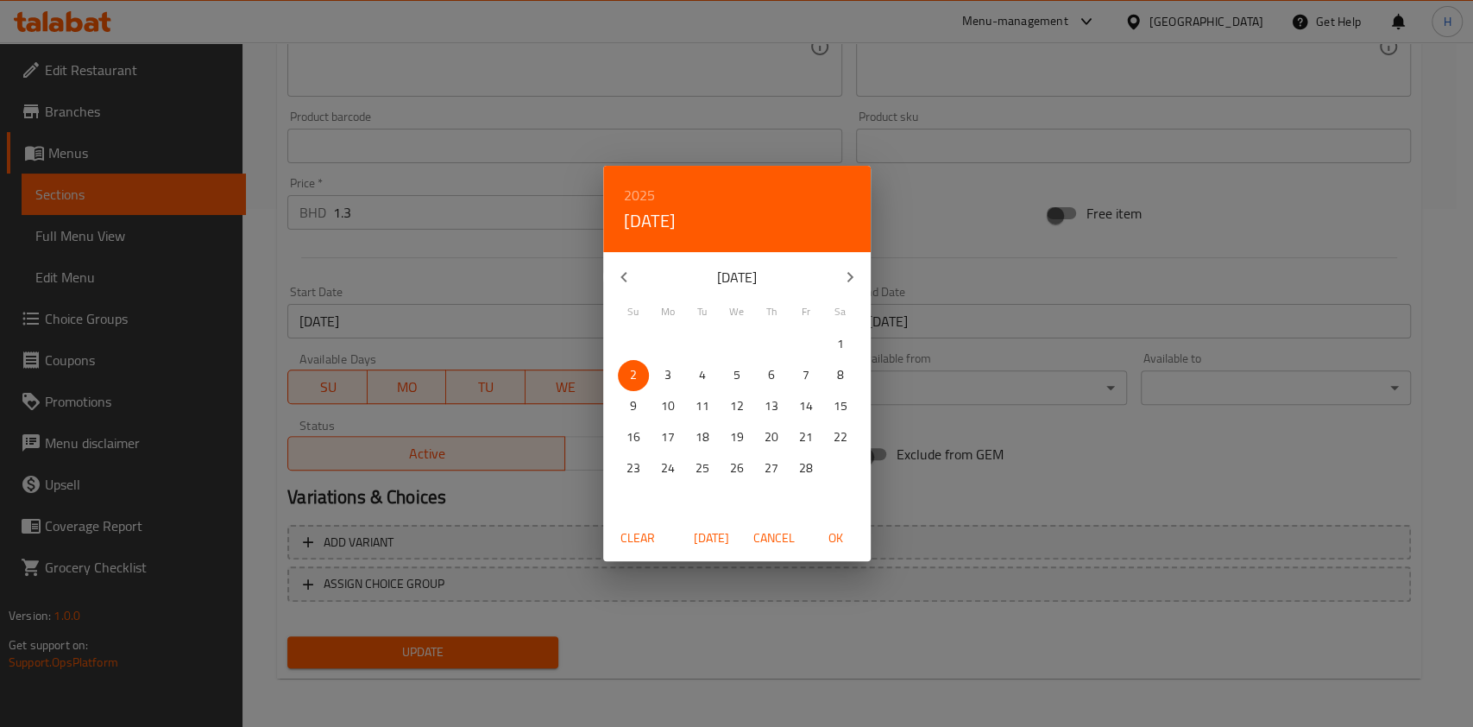
click at [853, 279] on icon "button" at bounding box center [850, 277] width 21 height 21
click at [845, 278] on icon "button" at bounding box center [850, 277] width 21 height 21
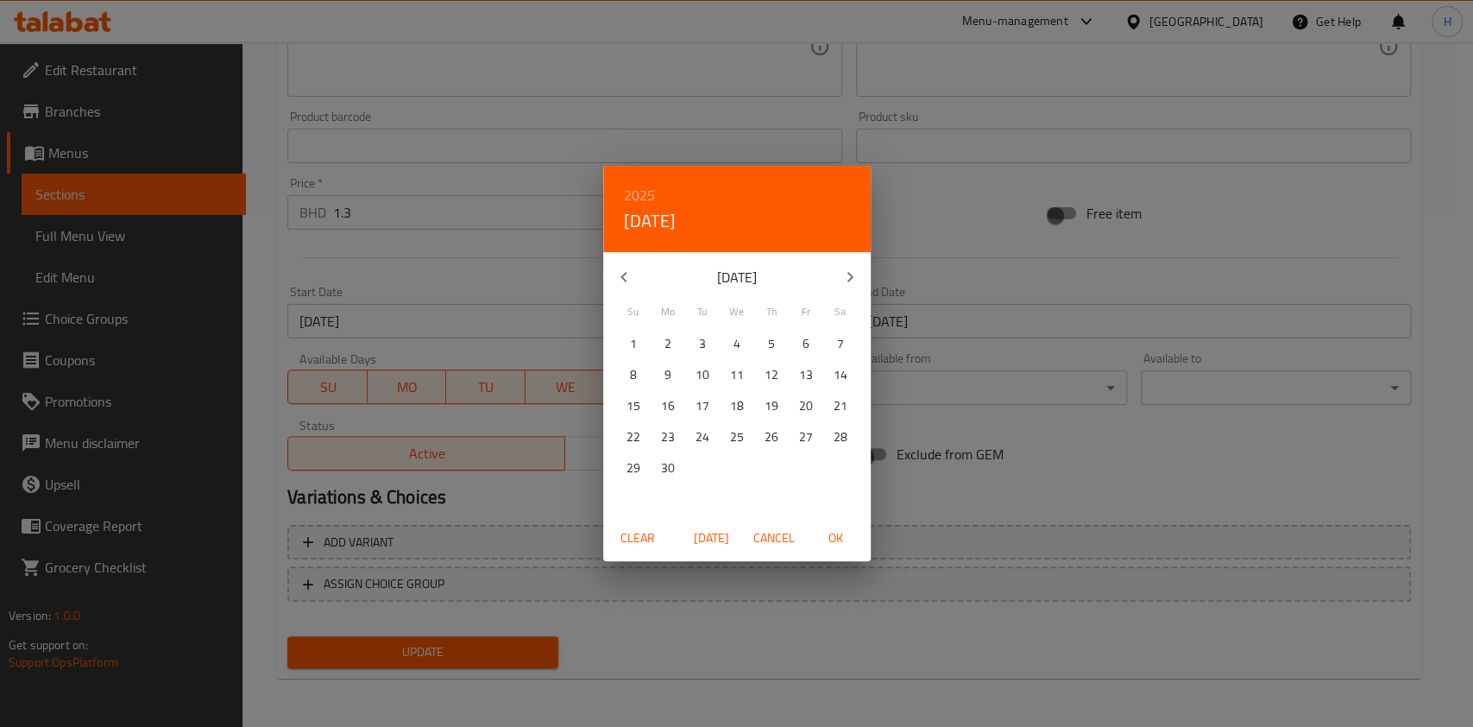
click at [845, 278] on icon "button" at bounding box center [850, 277] width 21 height 21
click at [803, 442] on p "26" at bounding box center [806, 437] width 14 height 22
click at [845, 531] on span "OK" at bounding box center [836, 538] width 41 height 22
type input "[DATE]"
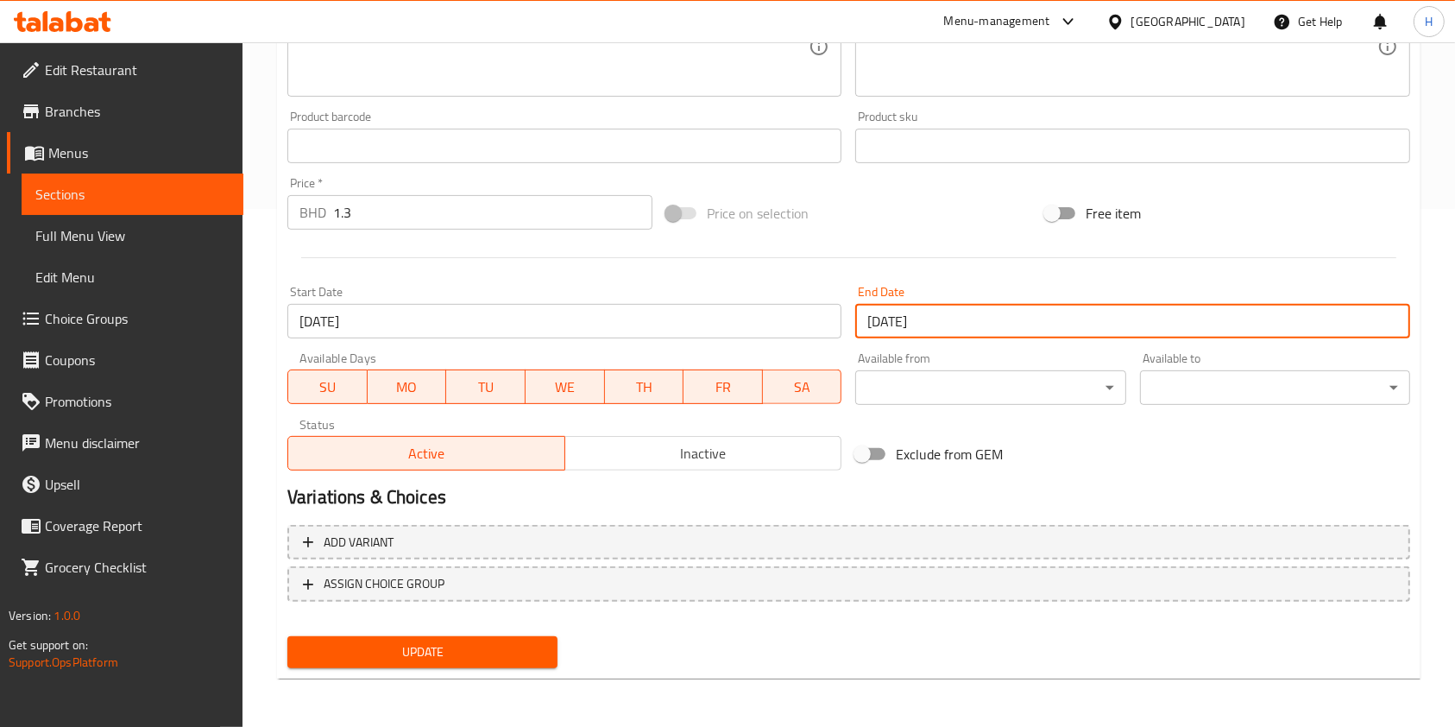
click at [528, 656] on span "Update" at bounding box center [422, 652] width 243 height 22
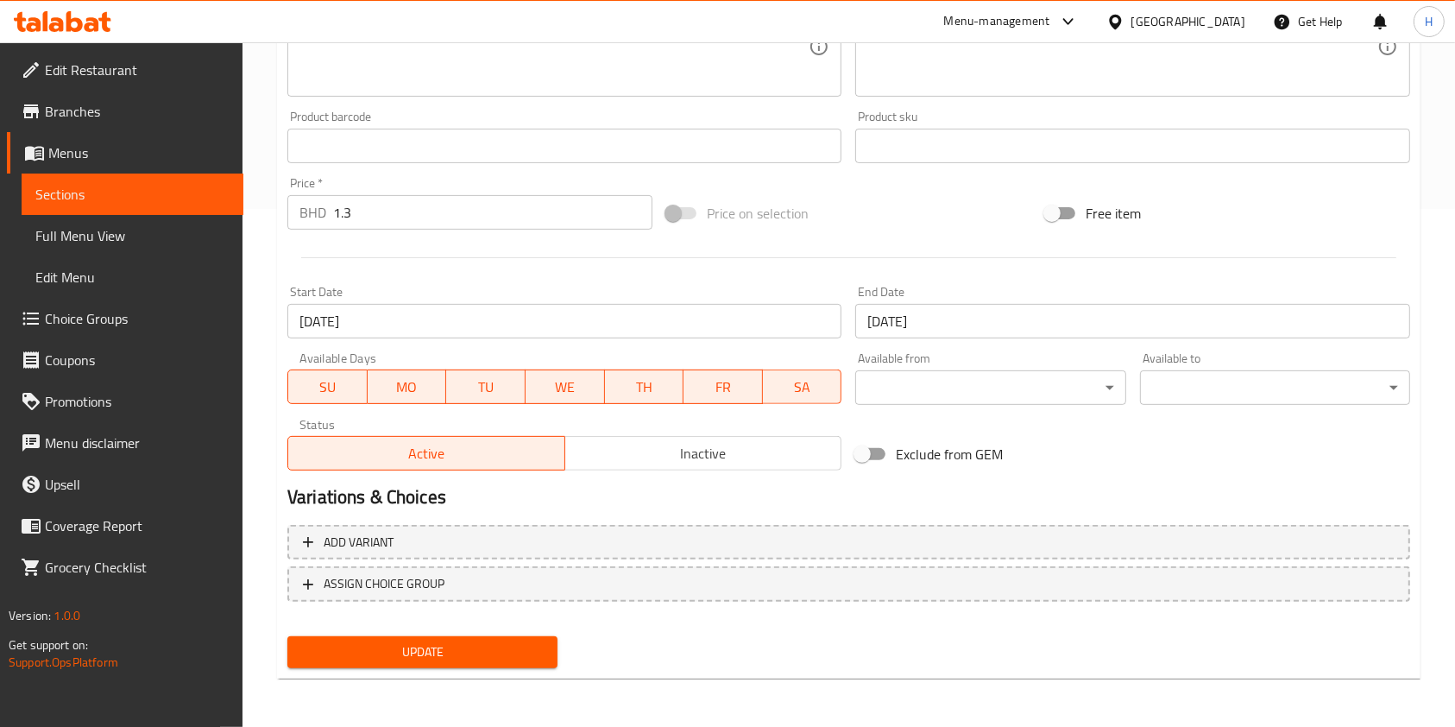
click at [94, 22] on icon at bounding box center [92, 24] width 15 height 15
